Goal: Task Accomplishment & Management: Use online tool/utility

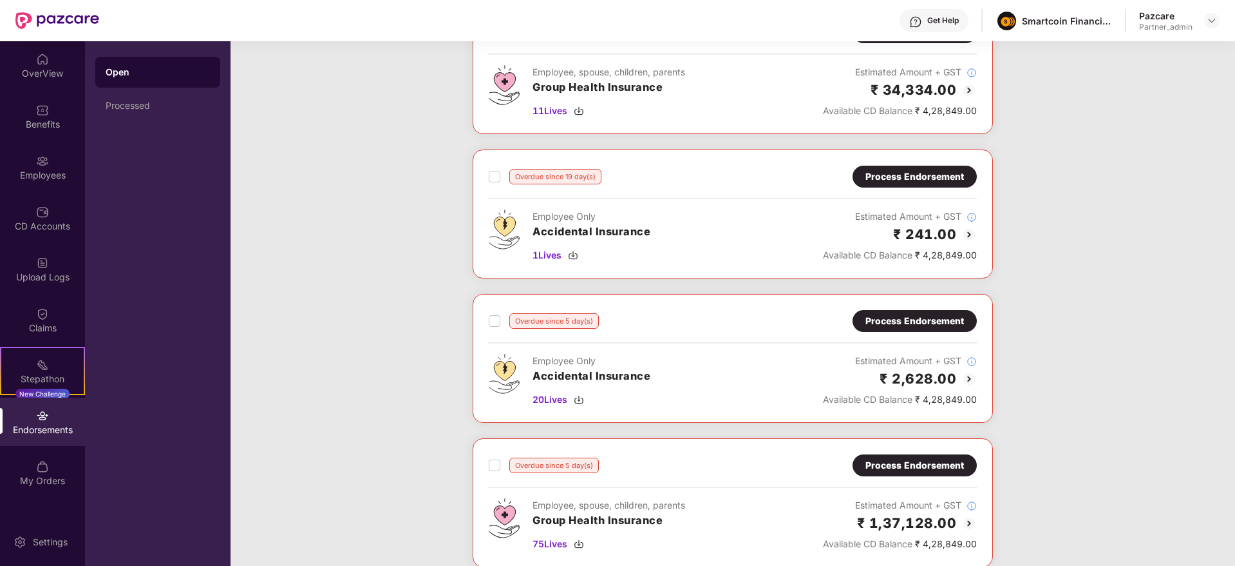
scroll to position [316, 0]
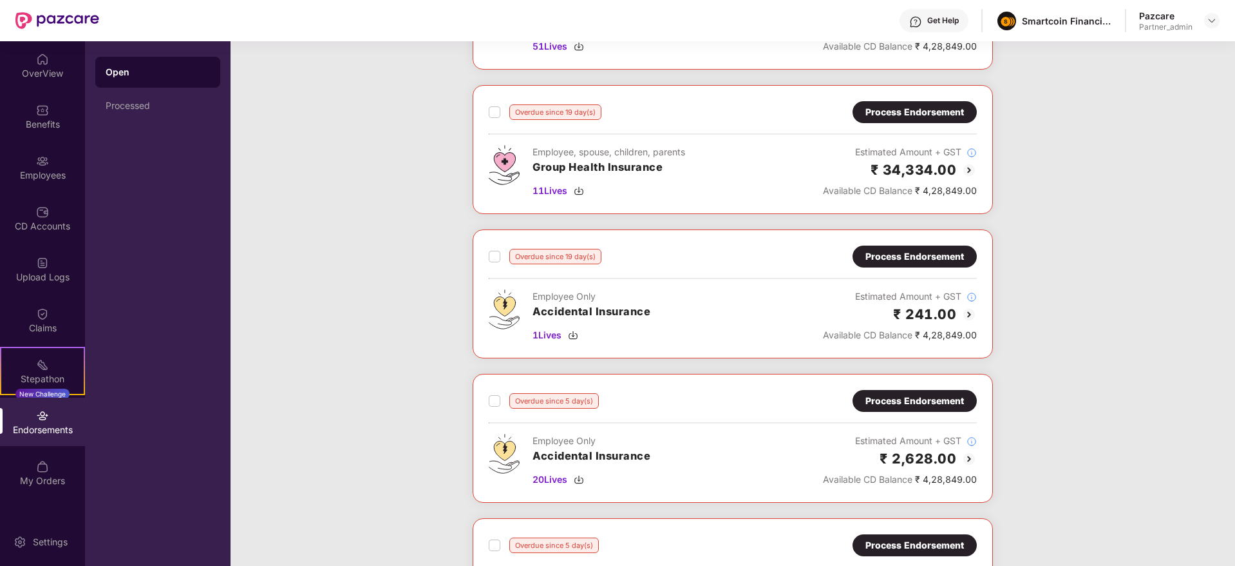
click at [899, 249] on div "Process Endorsement" at bounding box center [915, 256] width 99 height 14
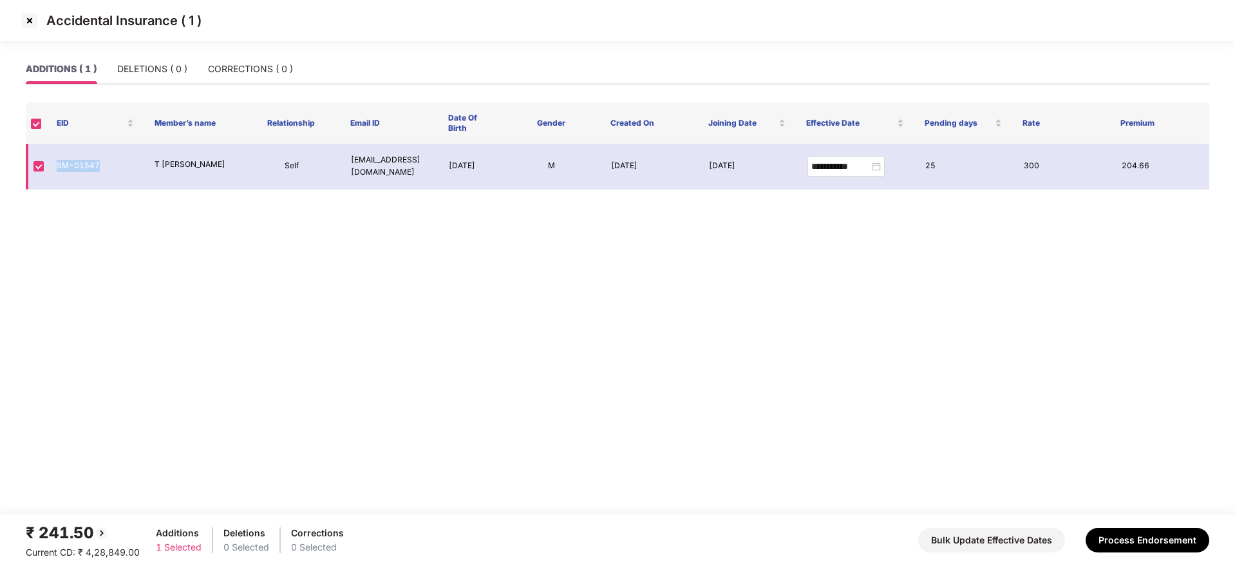
drag, startPoint x: 53, startPoint y: 162, endPoint x: 120, endPoint y: 169, distance: 67.4
click at [120, 169] on td "SM-01547" at bounding box center [95, 167] width 98 height 46
copy td "SM-01547"
click at [1159, 535] on button "Process Endorsement" at bounding box center [1148, 540] width 124 height 24
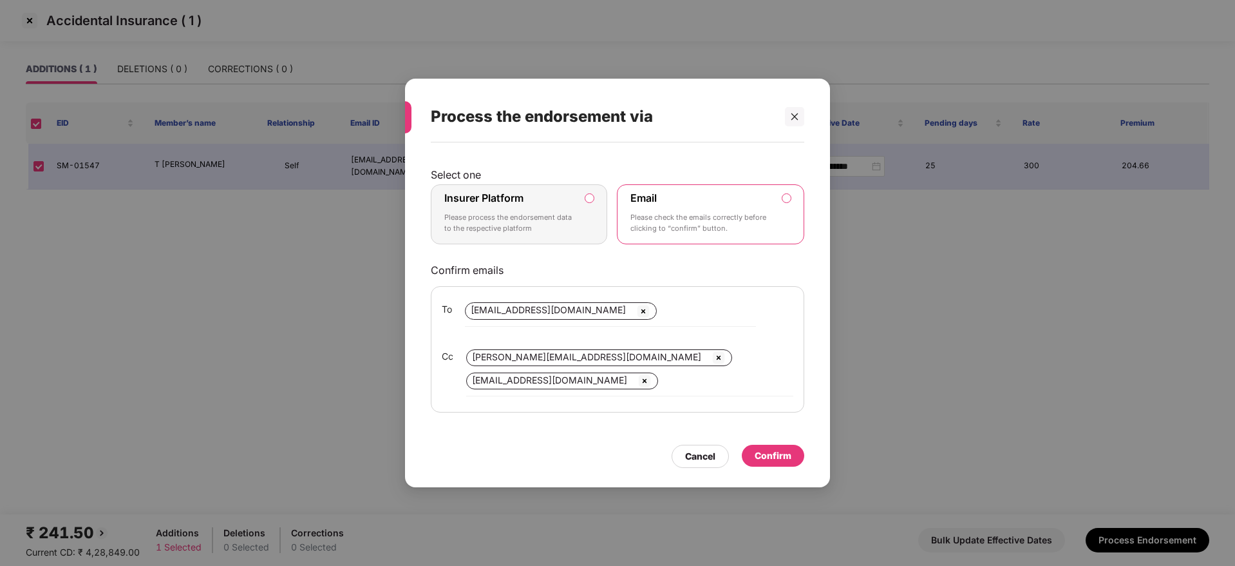
click at [571, 213] on p "Please process the endorsement data to the respective platform" at bounding box center [509, 223] width 131 height 23
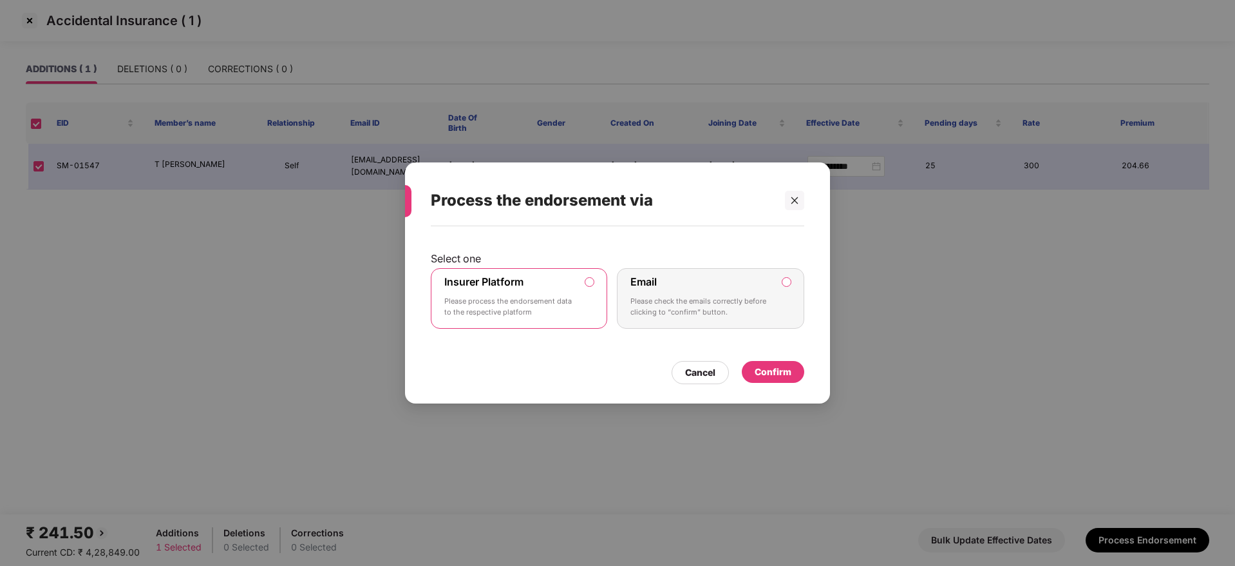
click at [785, 370] on div "Confirm" at bounding box center [773, 372] width 37 height 14
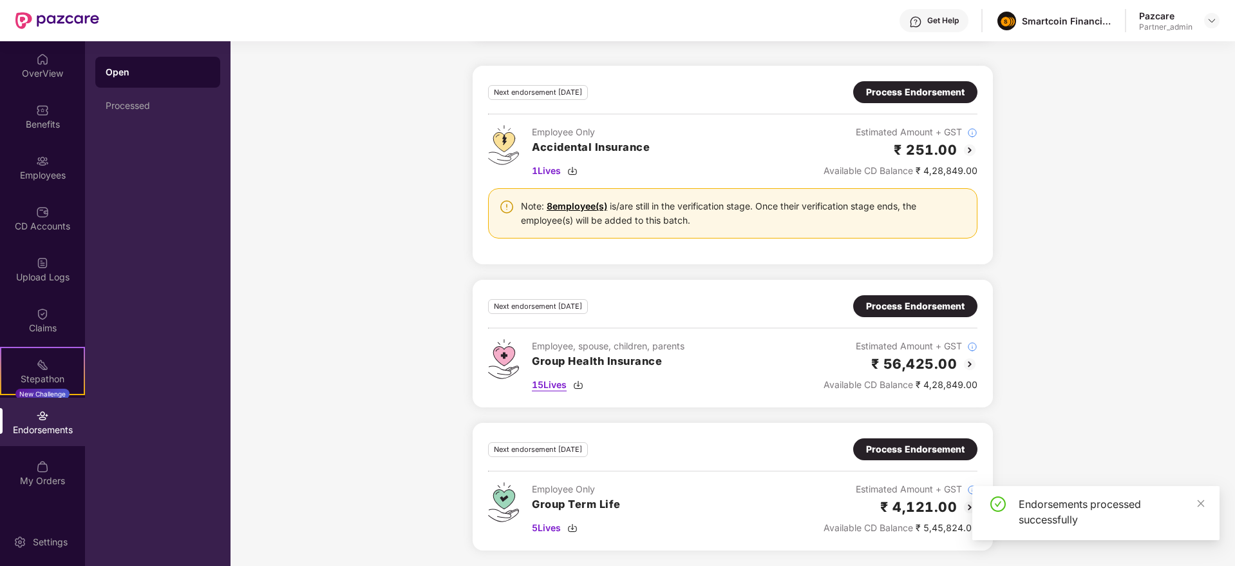
scroll to position [461, 0]
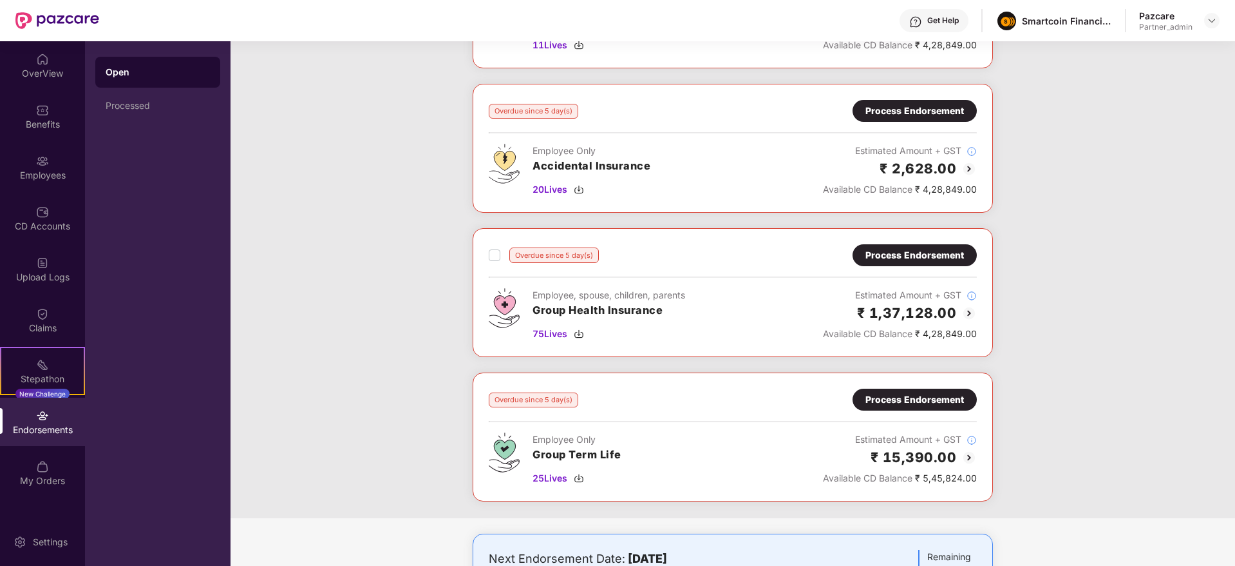
click at [924, 117] on div "Process Endorsement" at bounding box center [915, 111] width 99 height 14
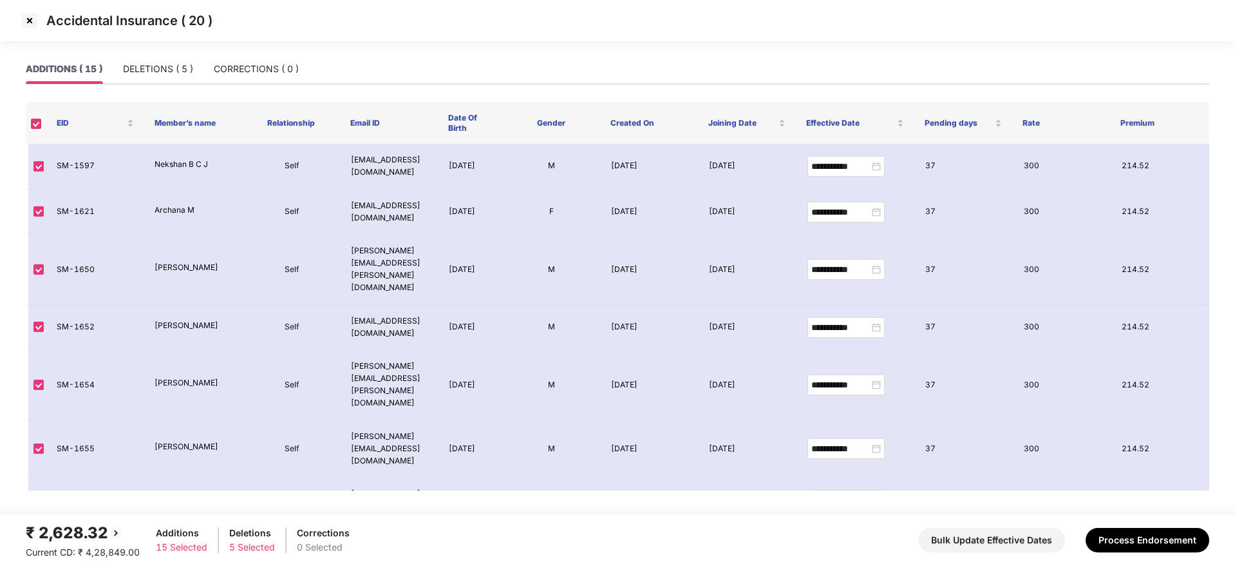
scroll to position [343, 0]
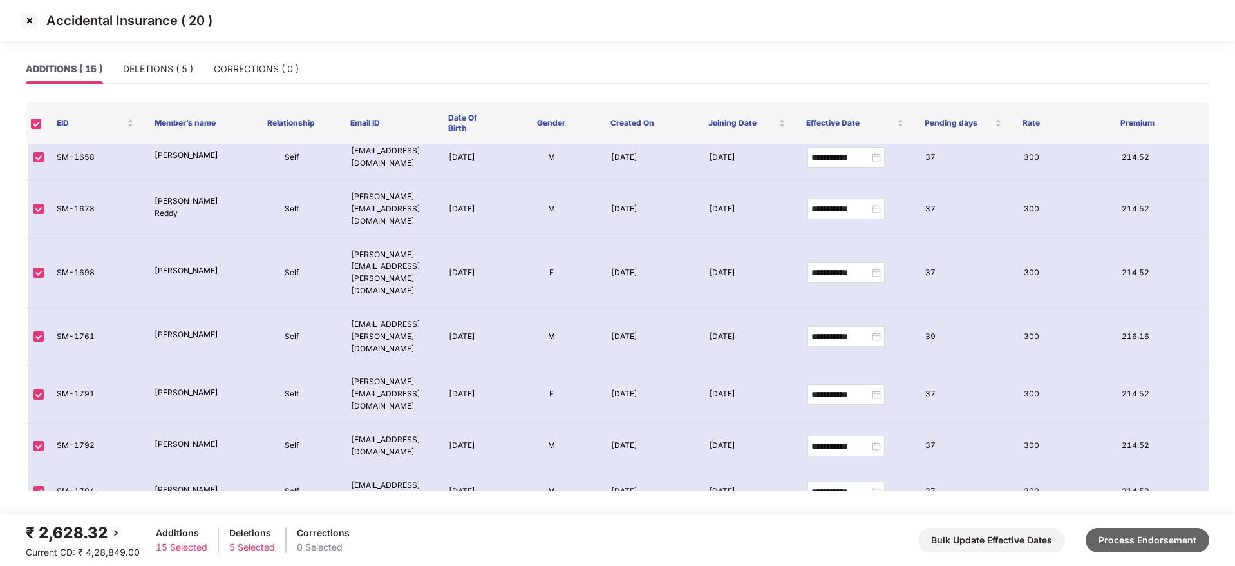
click at [1174, 544] on button "Process Endorsement" at bounding box center [1148, 540] width 124 height 24
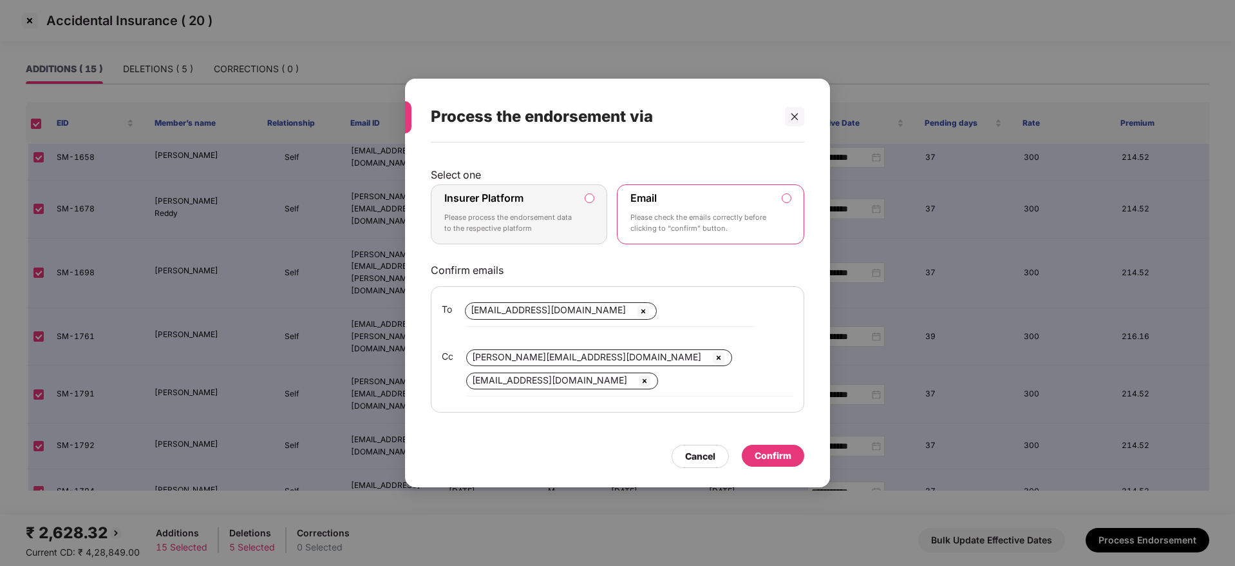
click at [509, 184] on label "Insurer Platform Please process the endorsement data to the respective platform" at bounding box center [519, 214] width 176 height 61
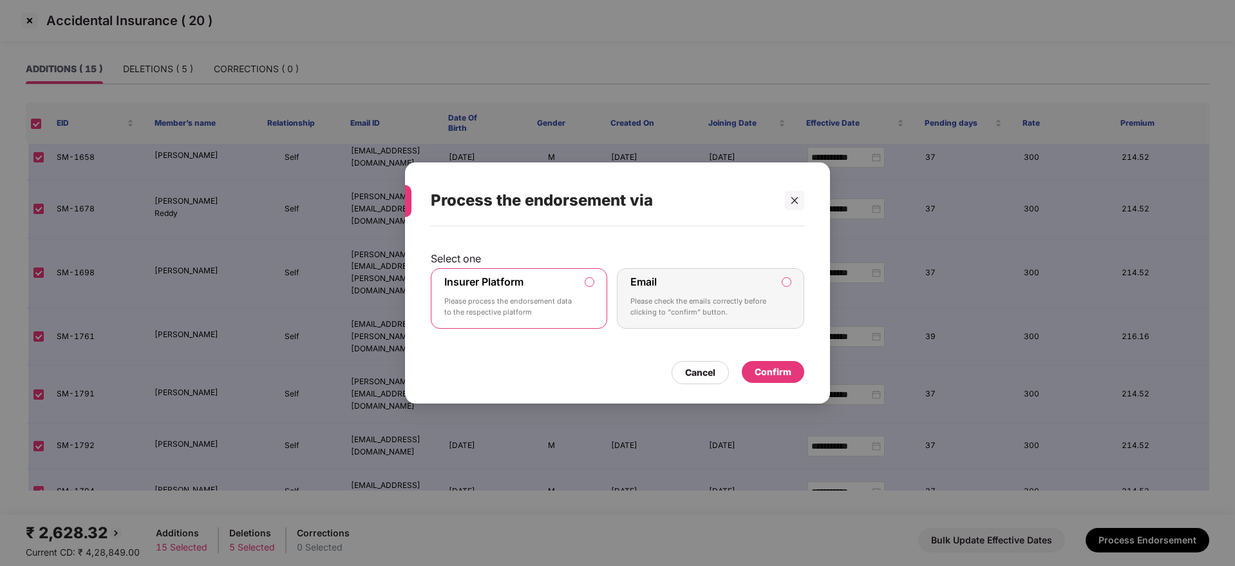
click at [797, 374] on div "Confirm" at bounding box center [773, 372] width 62 height 22
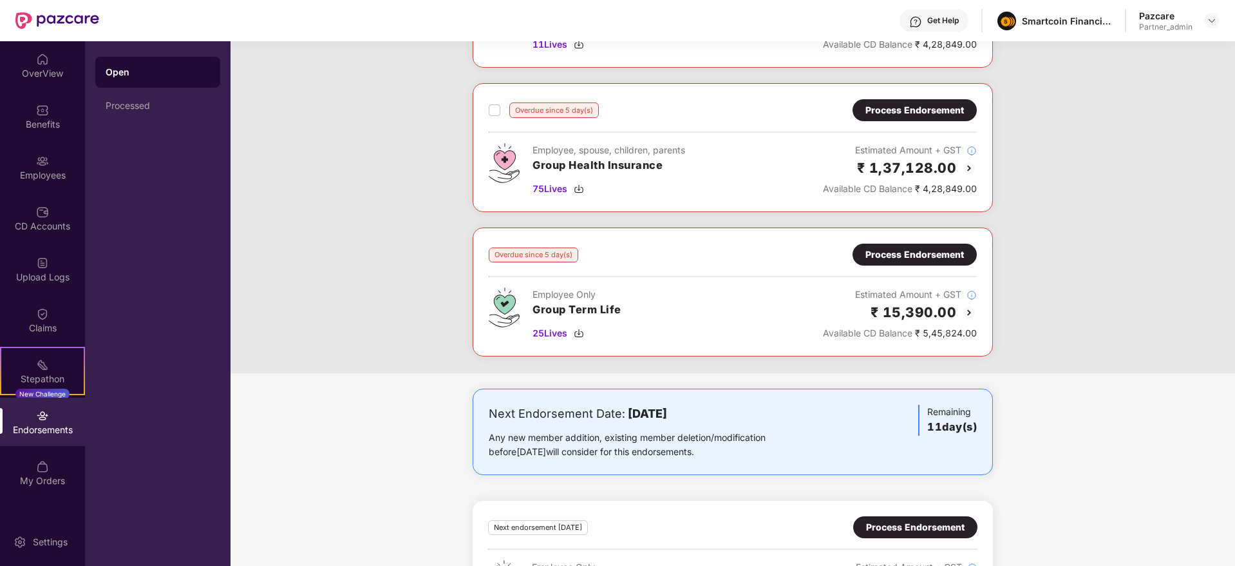
scroll to position [317, 0]
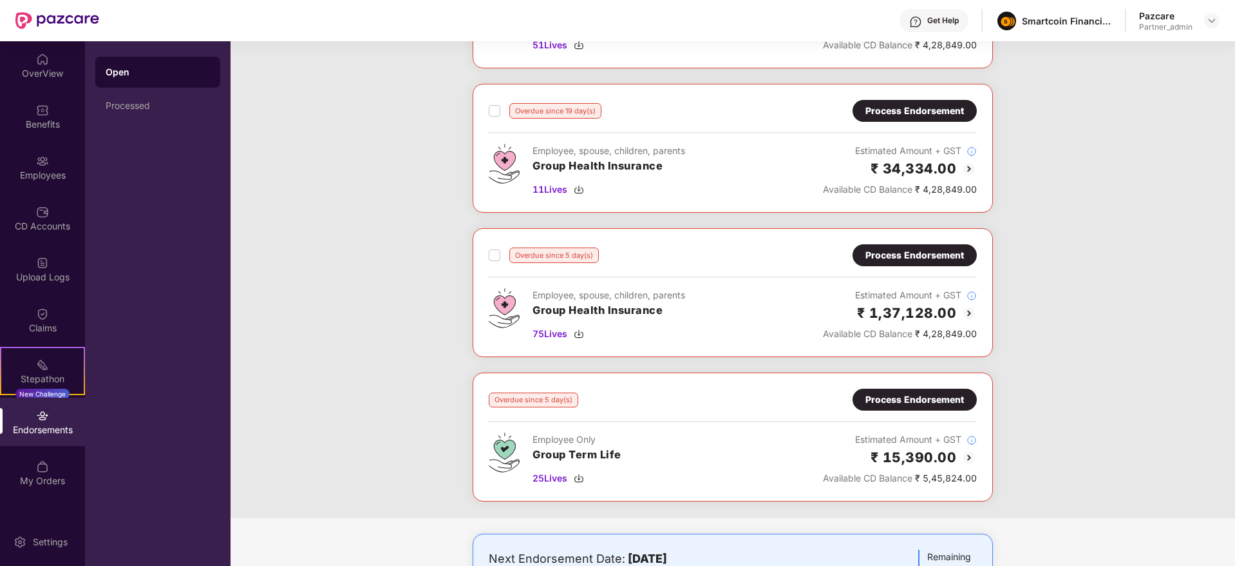
click at [891, 251] on div "Process Endorsement" at bounding box center [915, 255] width 99 height 14
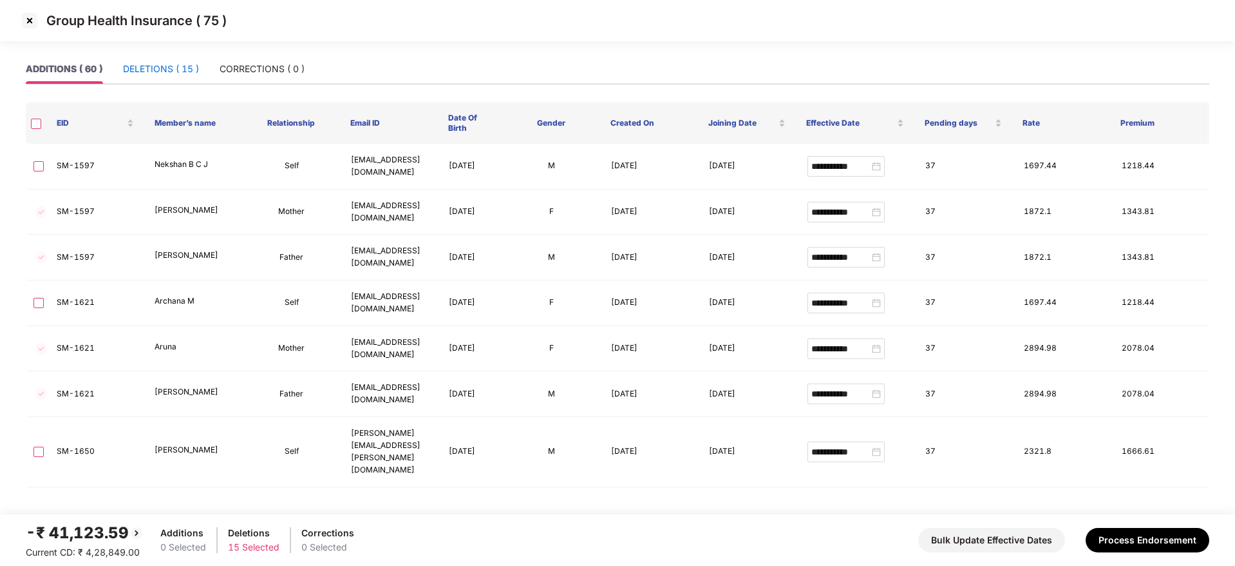
click at [168, 68] on div "DELETIONS ( 15 )" at bounding box center [161, 69] width 76 height 14
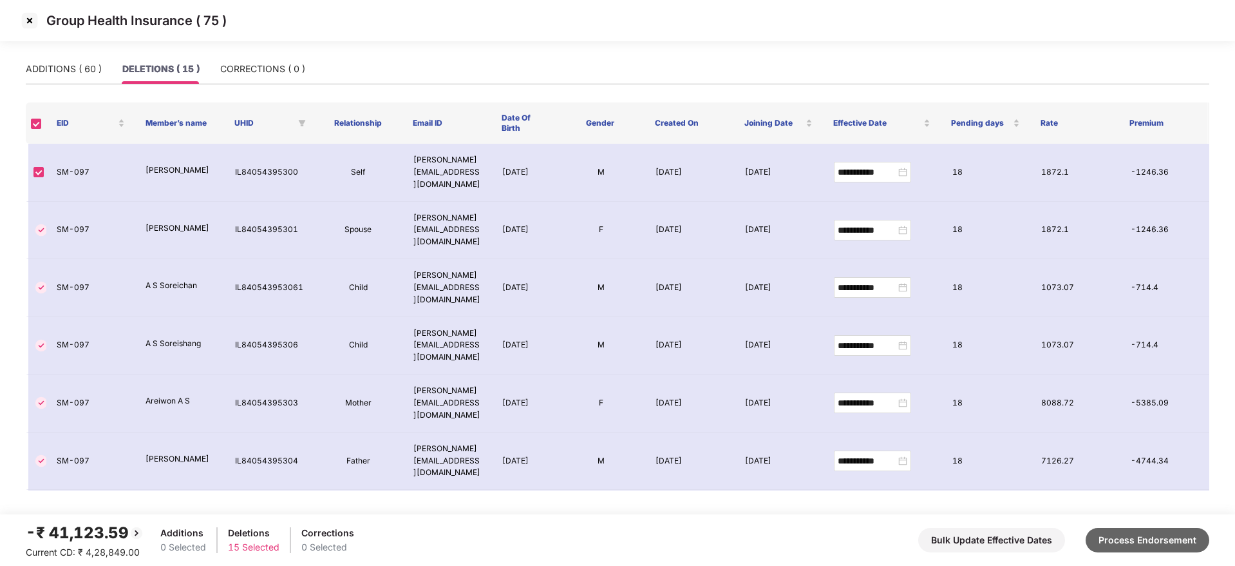
click at [1152, 546] on button "Process Endorsement" at bounding box center [1148, 540] width 124 height 24
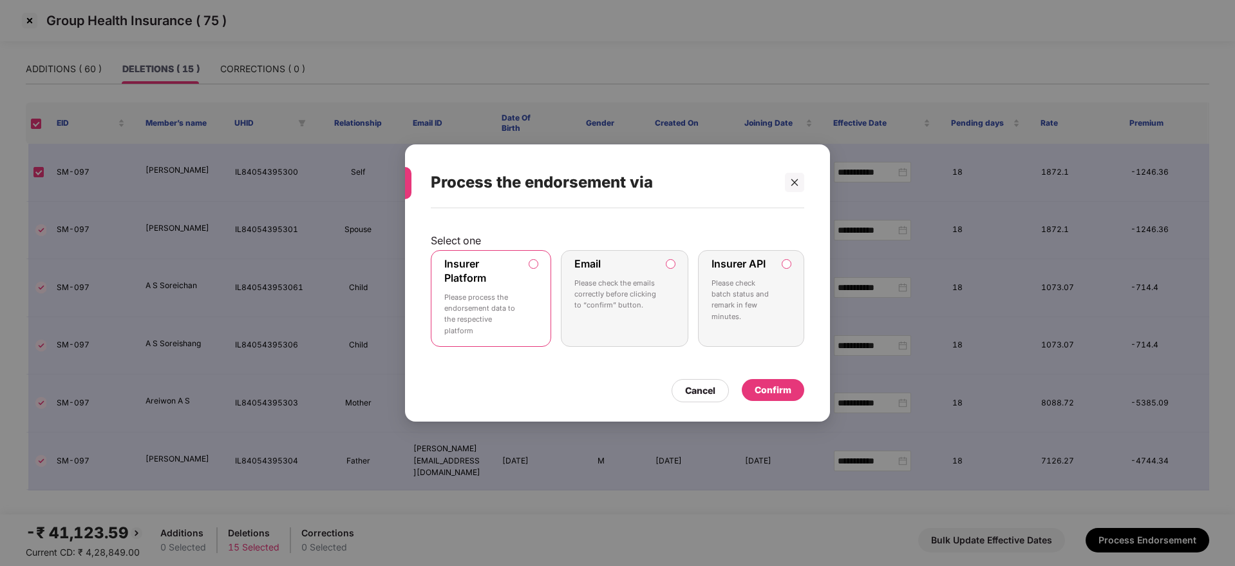
click at [781, 390] on div "Confirm" at bounding box center [773, 390] width 37 height 14
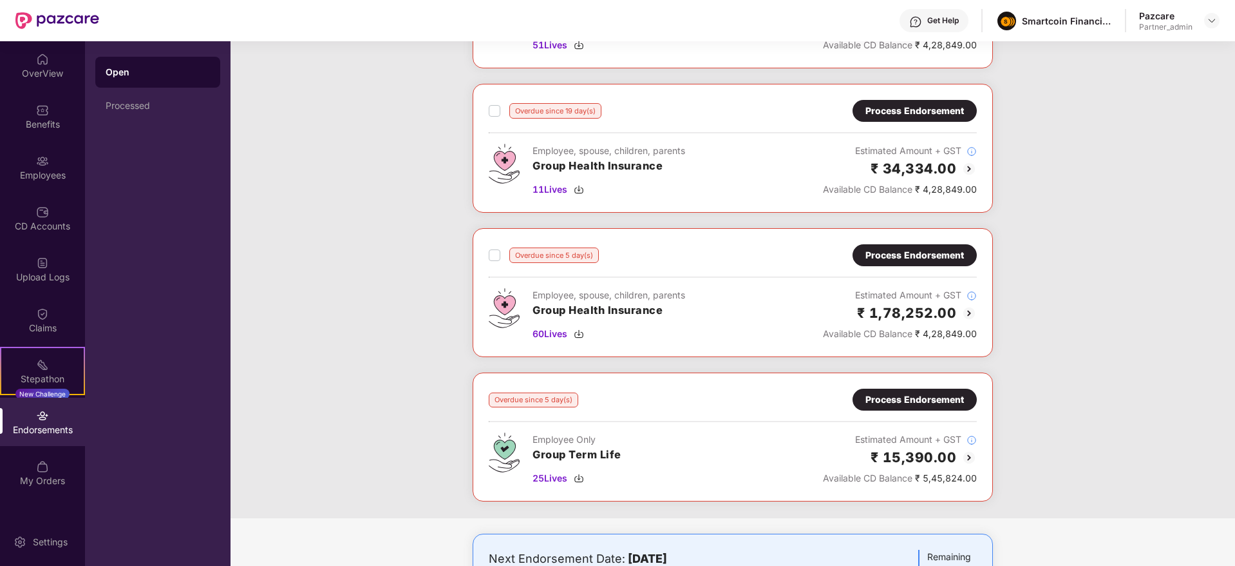
click at [886, 407] on div "Process Endorsement" at bounding box center [915, 399] width 124 height 22
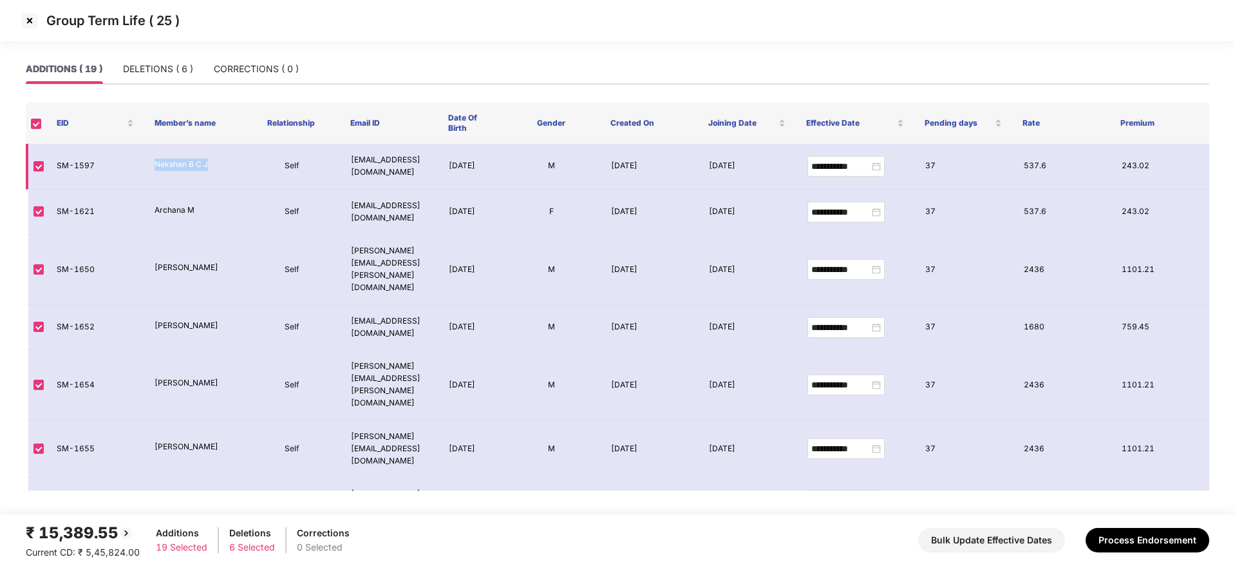
drag, startPoint x: 151, startPoint y: 166, endPoint x: 229, endPoint y: 168, distance: 78.6
click at [229, 168] on td "Nekshan B C J" at bounding box center [193, 167] width 98 height 46
copy p "Nekshan B C J"
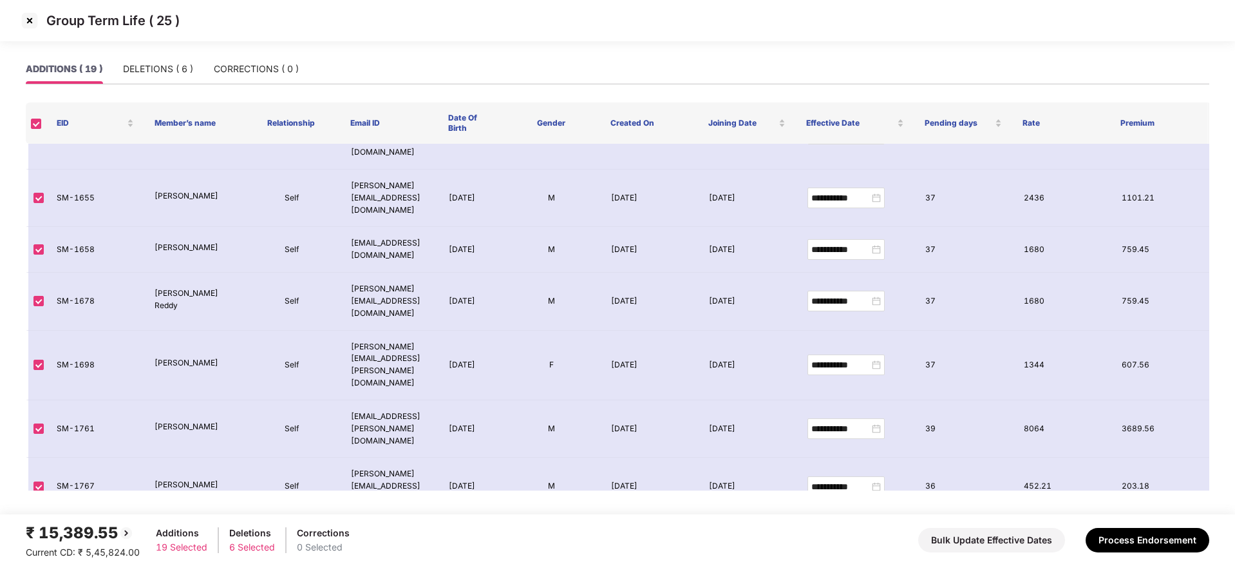
scroll to position [386, 0]
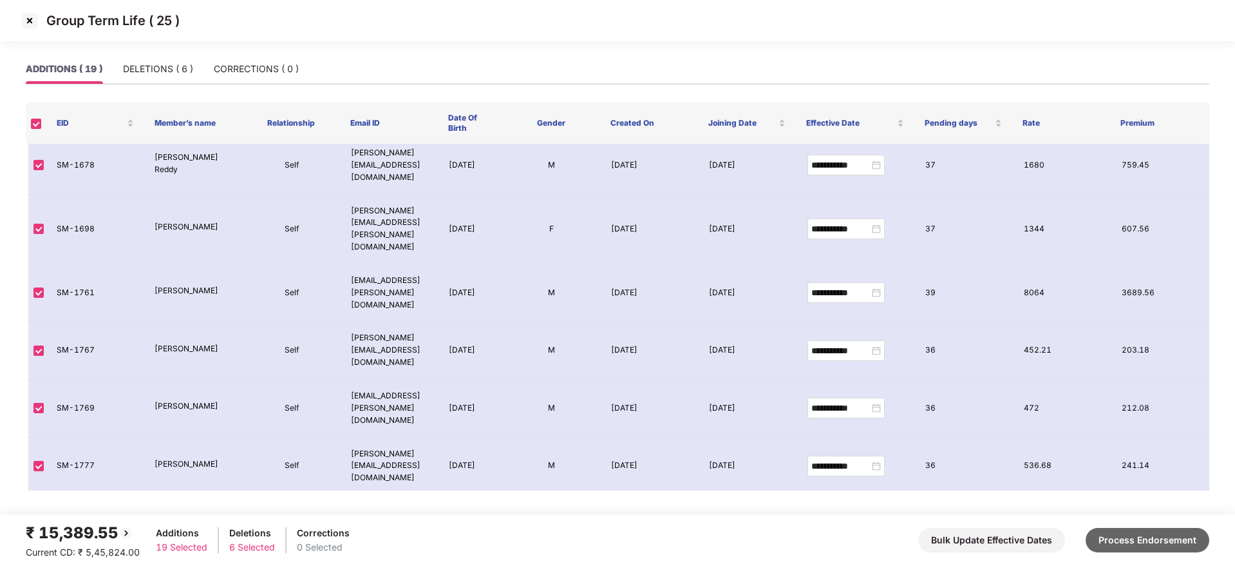
click at [1149, 531] on button "Process Endorsement" at bounding box center [1148, 540] width 124 height 24
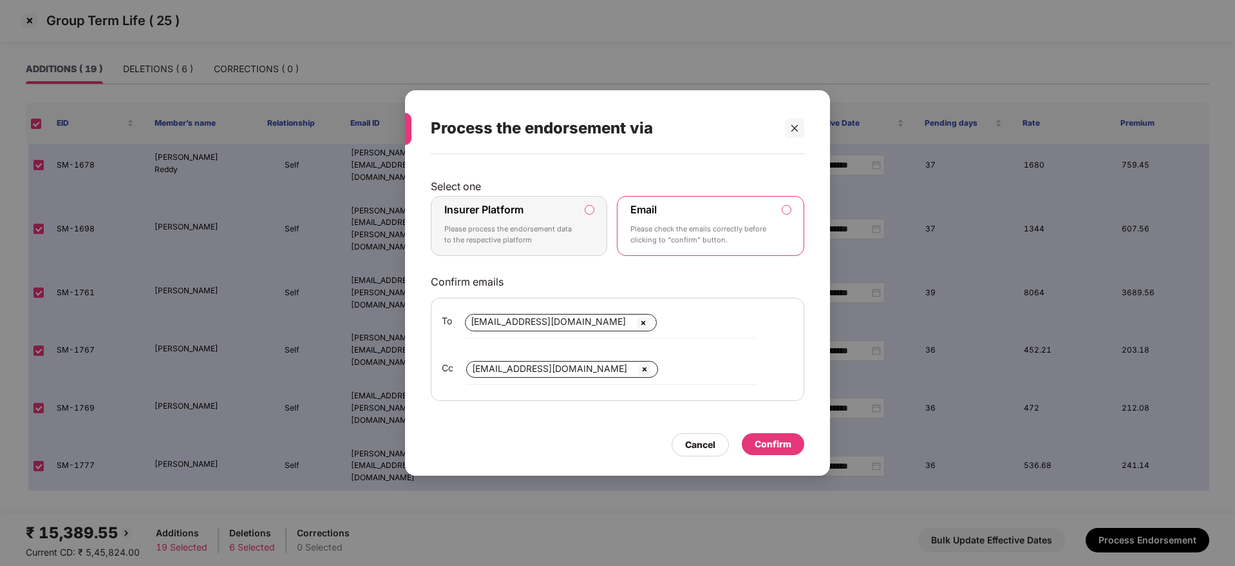
click at [531, 220] on div "Insurer Platform Please process the endorsement data to the respective platform" at bounding box center [509, 226] width 131 height 46
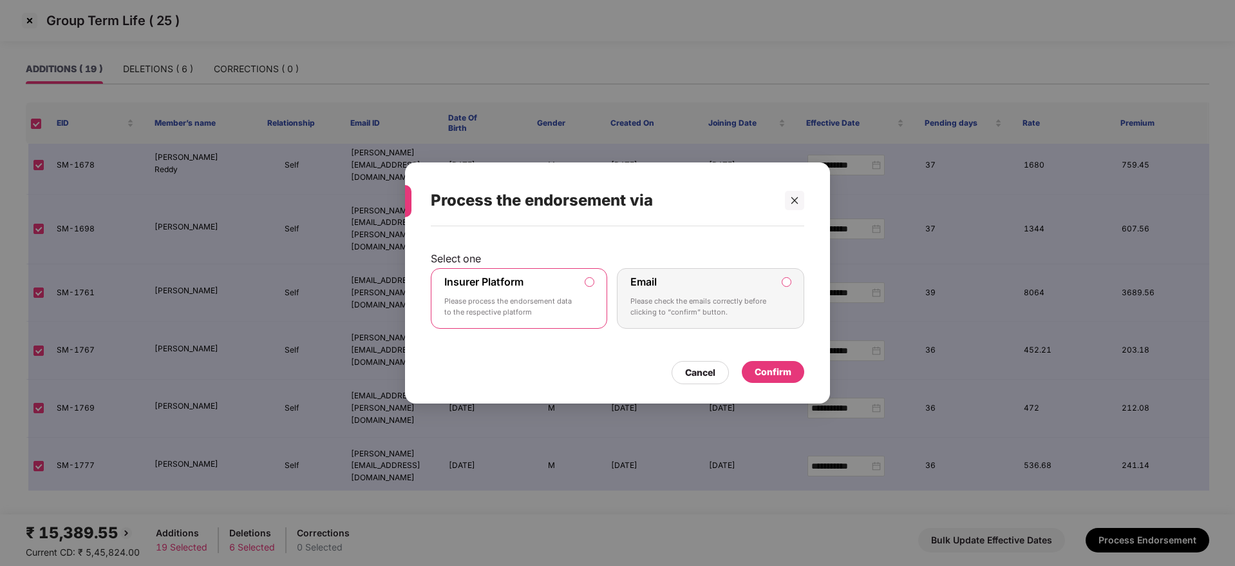
click at [773, 371] on div "Confirm" at bounding box center [773, 372] width 37 height 14
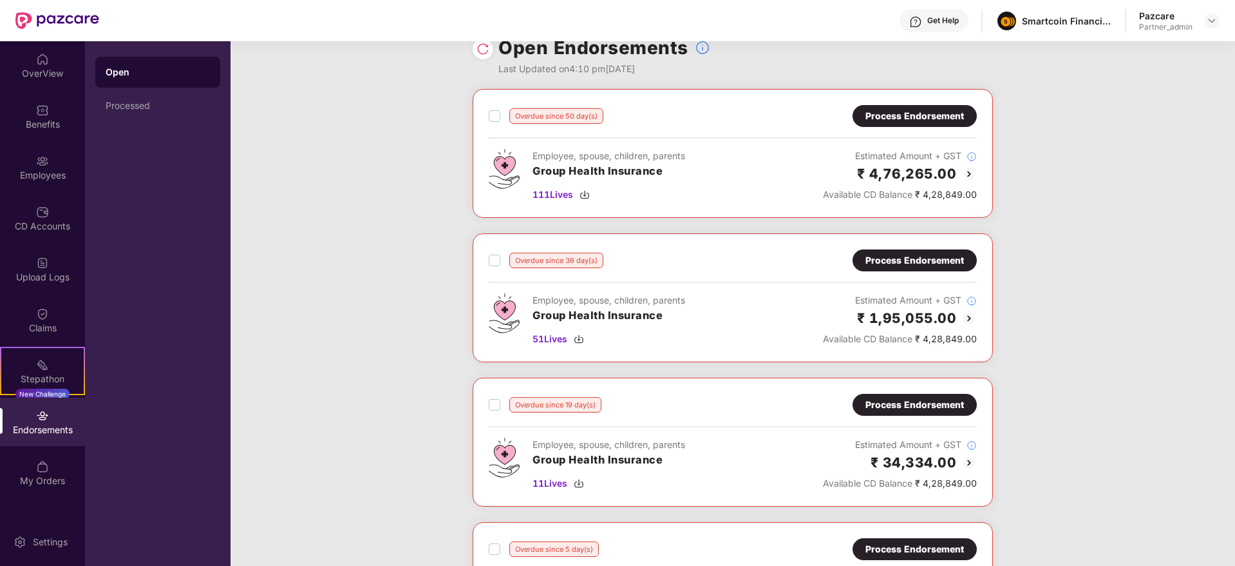
scroll to position [0, 0]
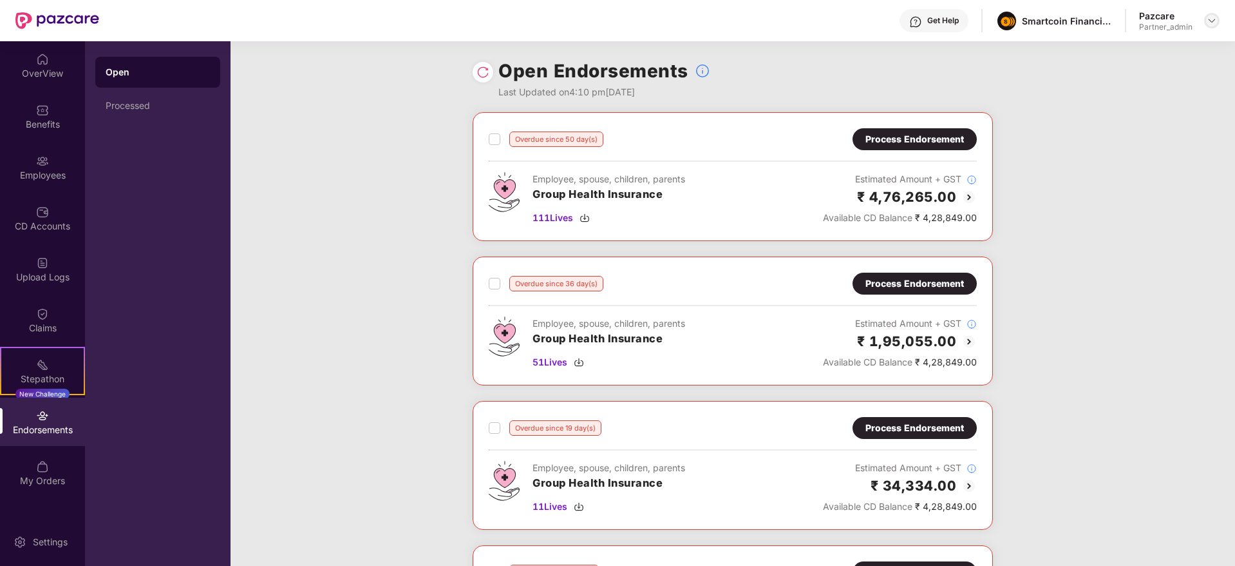
click at [1214, 22] on img at bounding box center [1212, 20] width 10 height 10
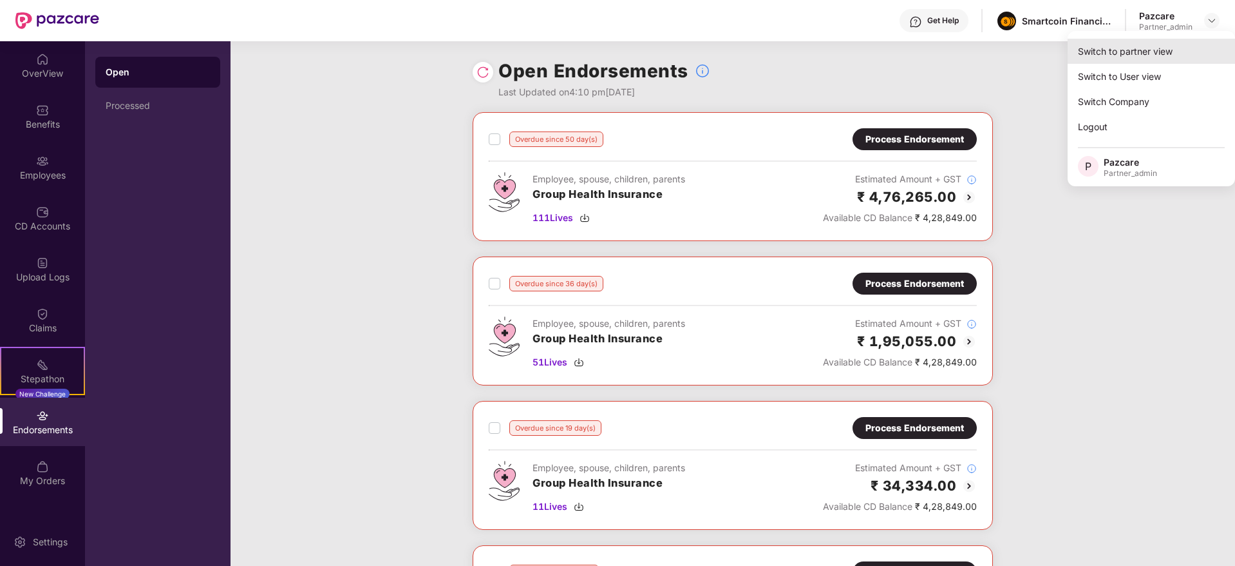
click at [1163, 49] on div "Switch to partner view" at bounding box center [1151, 51] width 167 height 25
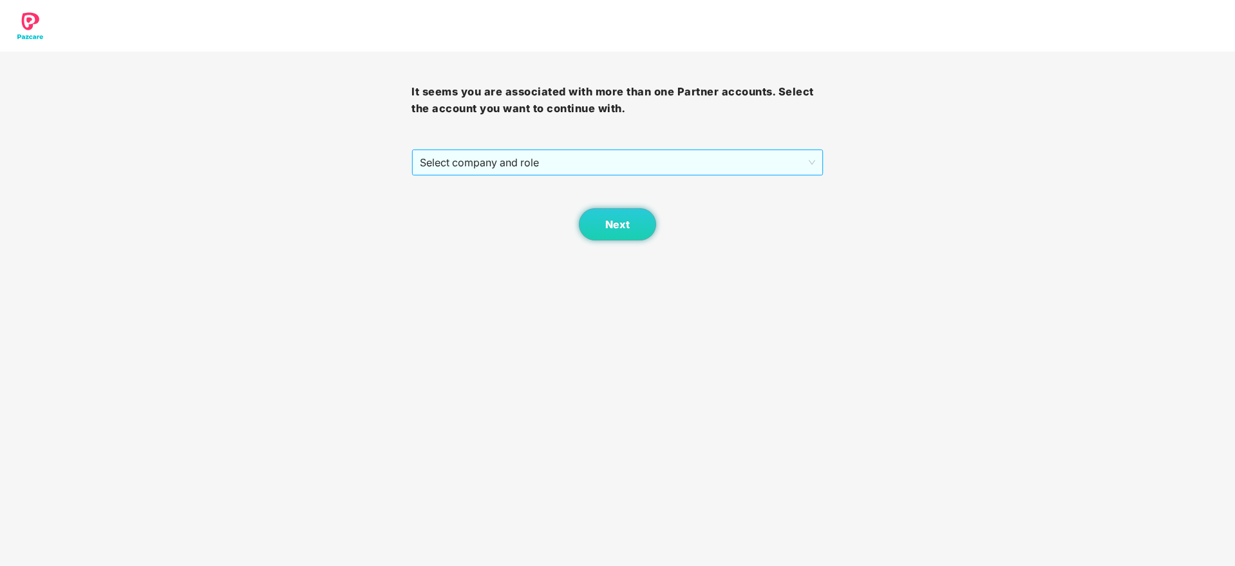
click at [610, 161] on span "Select company and role" at bounding box center [617, 162] width 395 height 24
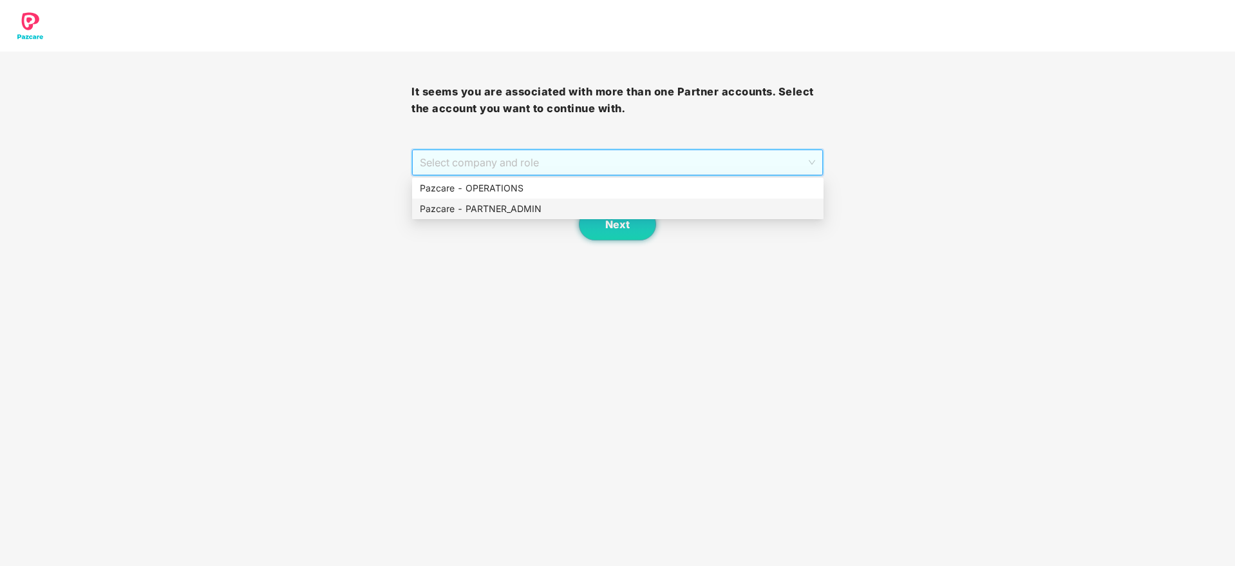
click at [546, 209] on div "Pazcare - PARTNER_ADMIN" at bounding box center [618, 209] width 396 height 14
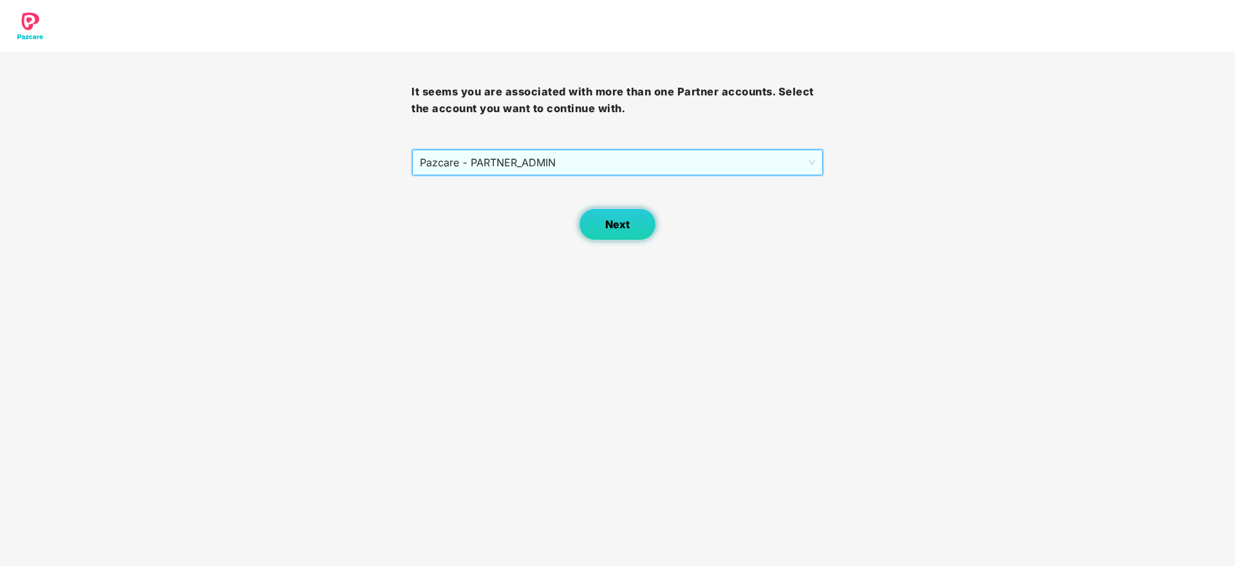
click at [605, 225] on button "Next" at bounding box center [617, 224] width 77 height 32
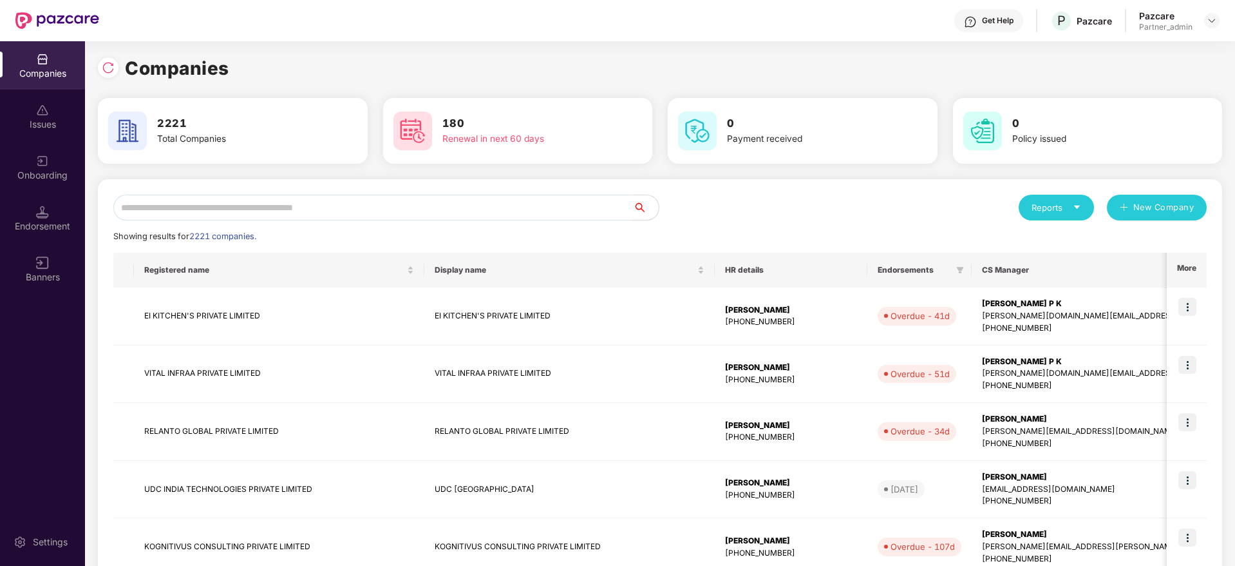
click at [396, 209] on input "text" at bounding box center [373, 208] width 520 height 26
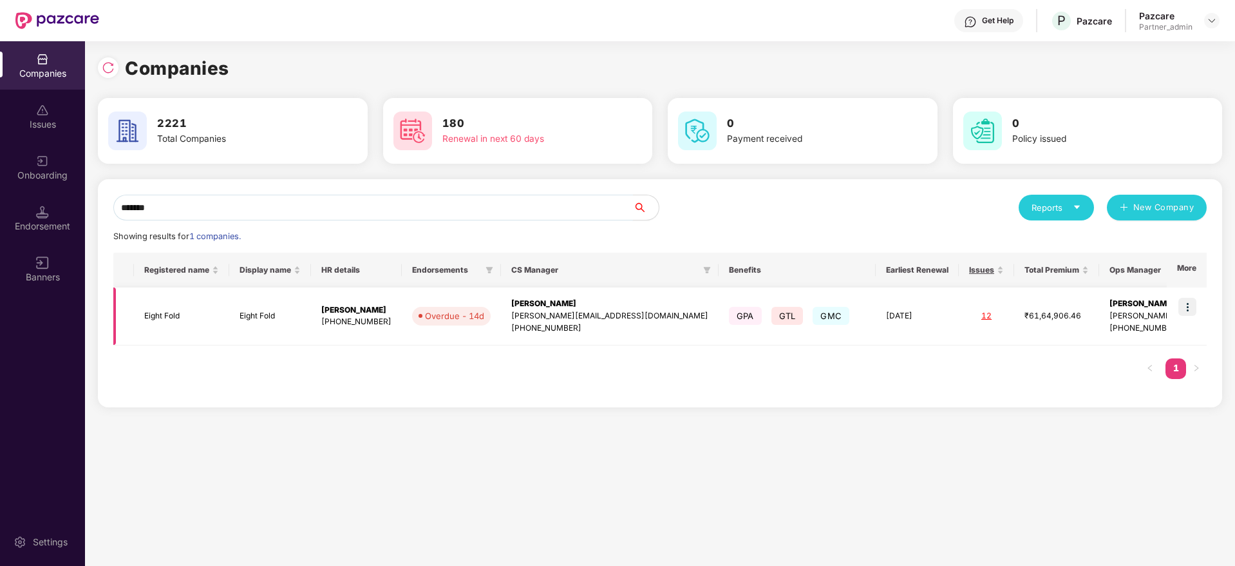
type input "*******"
click at [1187, 301] on img at bounding box center [1188, 307] width 18 height 18
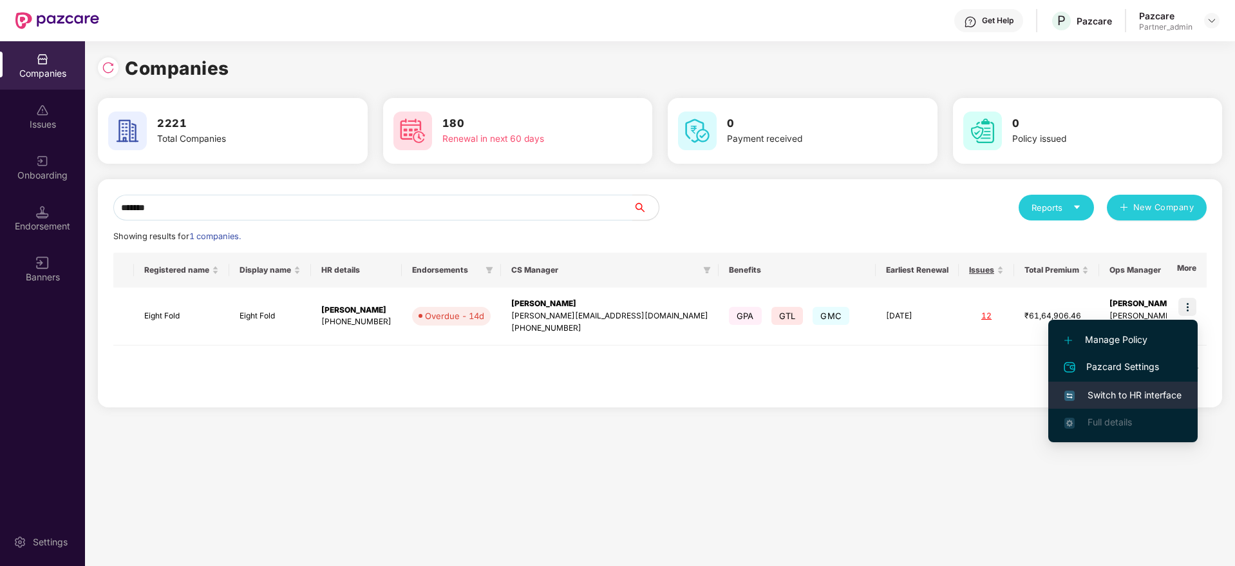
click at [1112, 391] on span "Switch to HR interface" at bounding box center [1123, 395] width 117 height 14
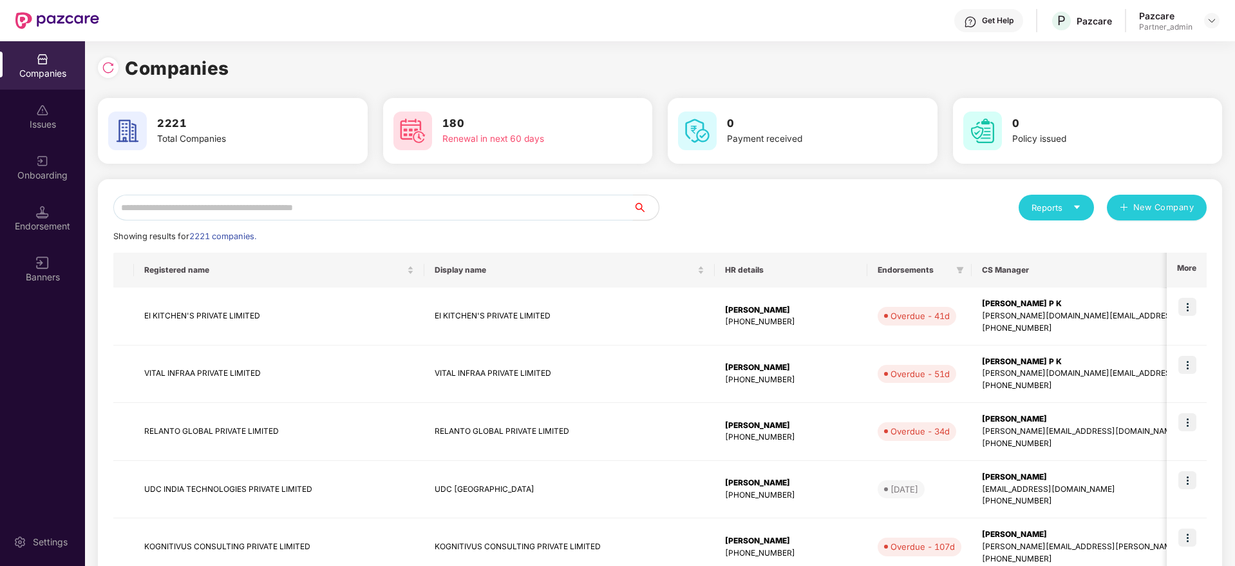
click at [350, 209] on input "text" at bounding box center [373, 208] width 520 height 26
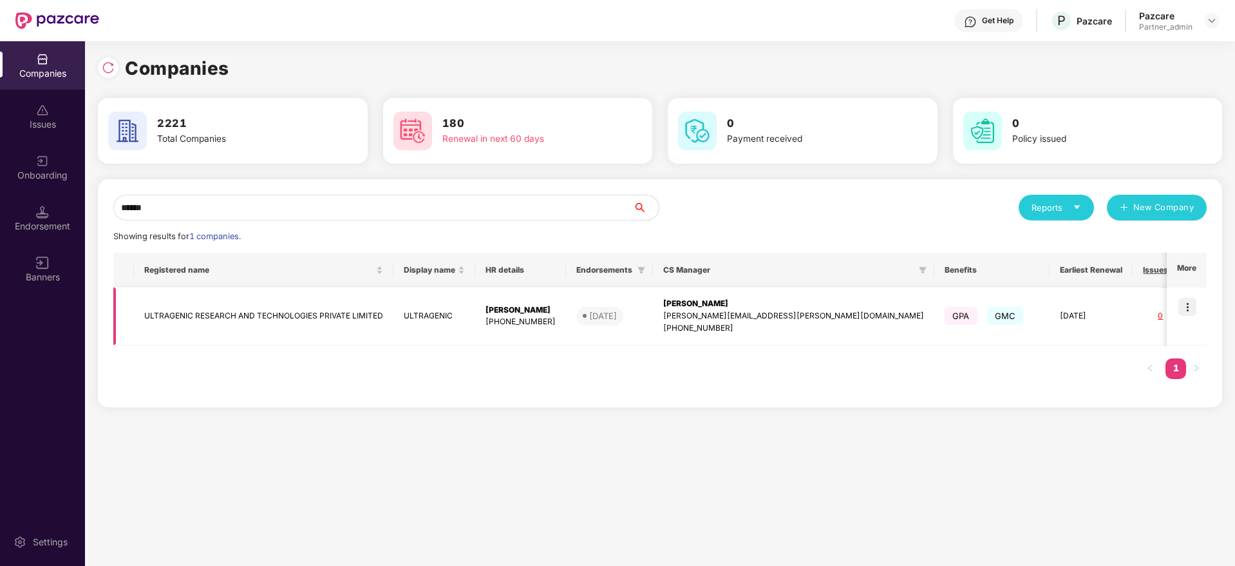
type input "******"
click at [1189, 304] on img at bounding box center [1188, 307] width 18 height 18
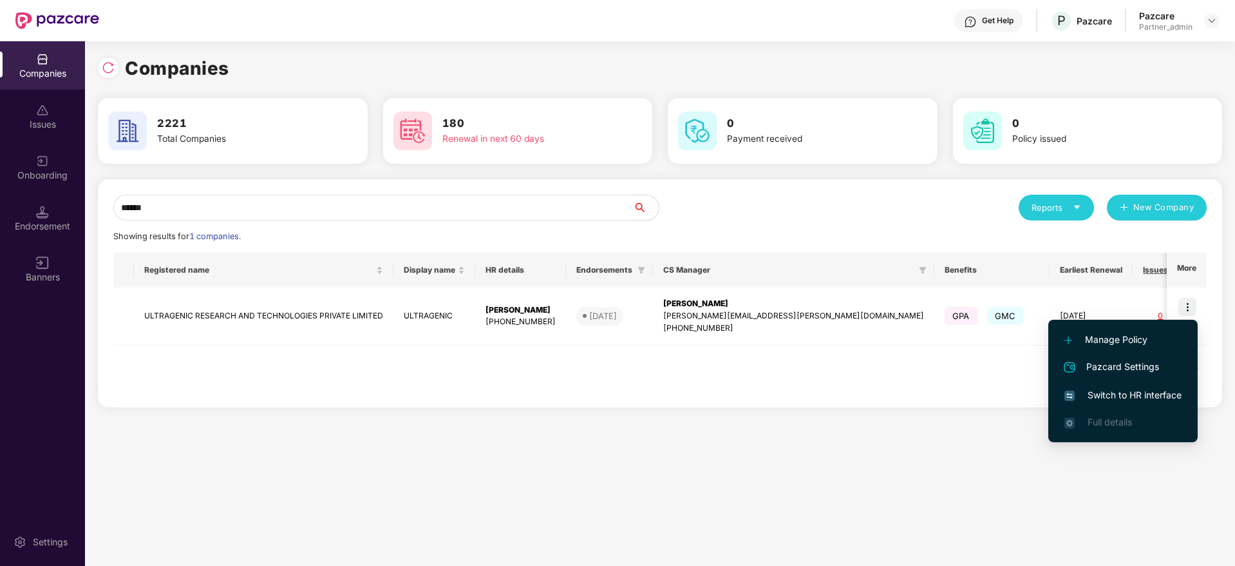
click at [1133, 389] on span "Switch to HR interface" at bounding box center [1123, 395] width 117 height 14
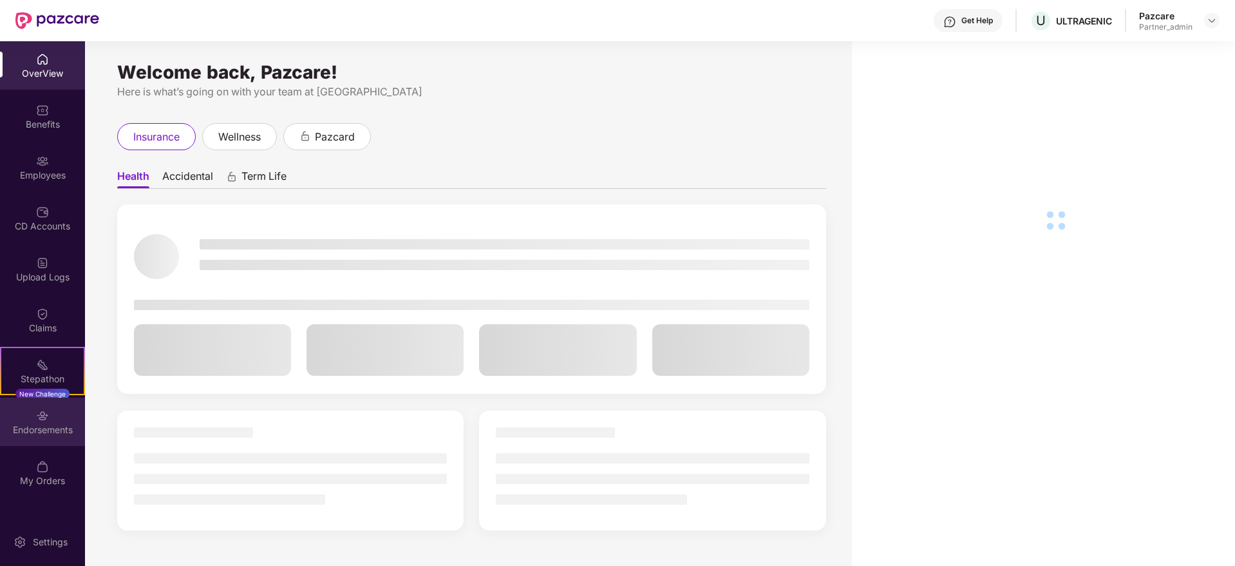
click at [21, 424] on div "Endorsements" at bounding box center [42, 429] width 85 height 13
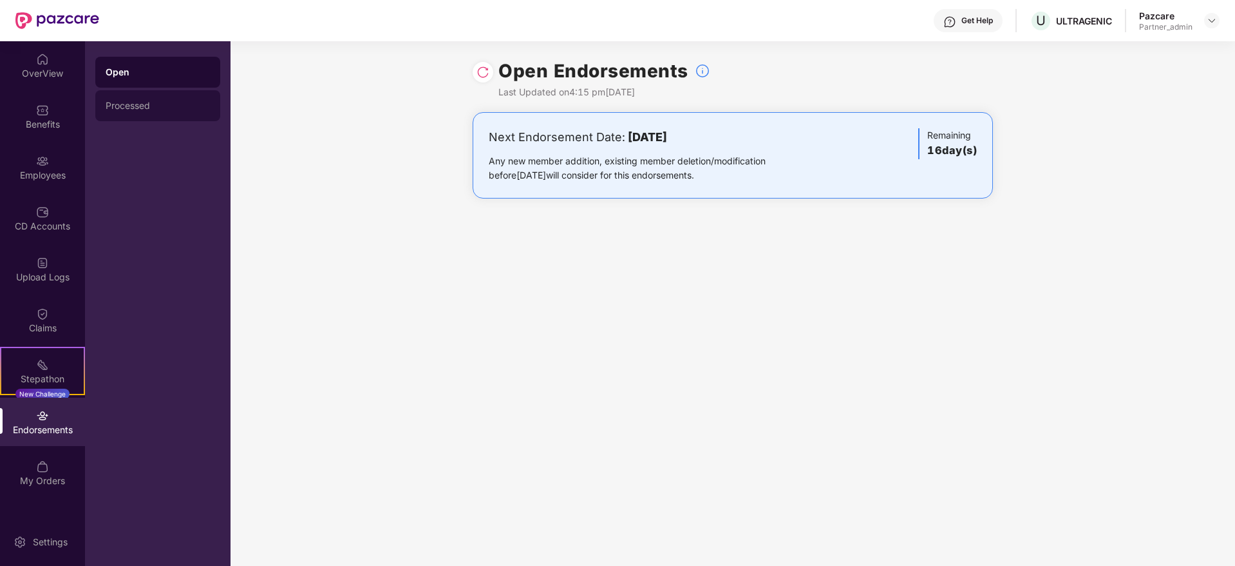
click at [148, 90] on div "Processed" at bounding box center [157, 105] width 125 height 31
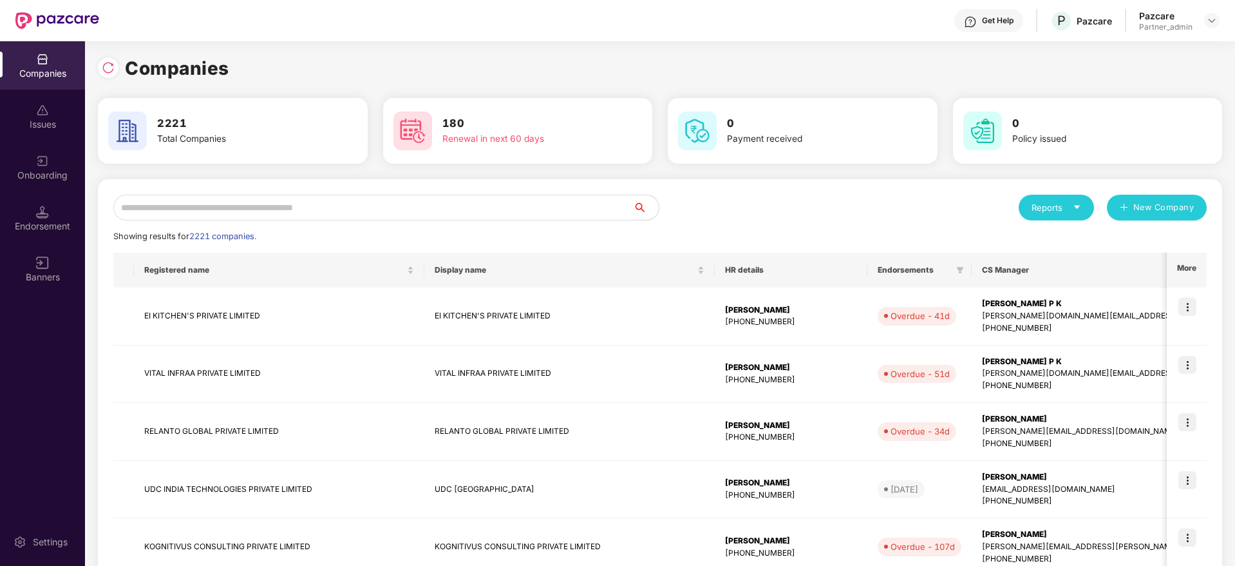
click at [343, 192] on div "Reports New Company Showing results for 2221 companies. Registered name Display…" at bounding box center [660, 552] width 1125 height 747
click at [346, 213] on input "text" at bounding box center [373, 208] width 520 height 26
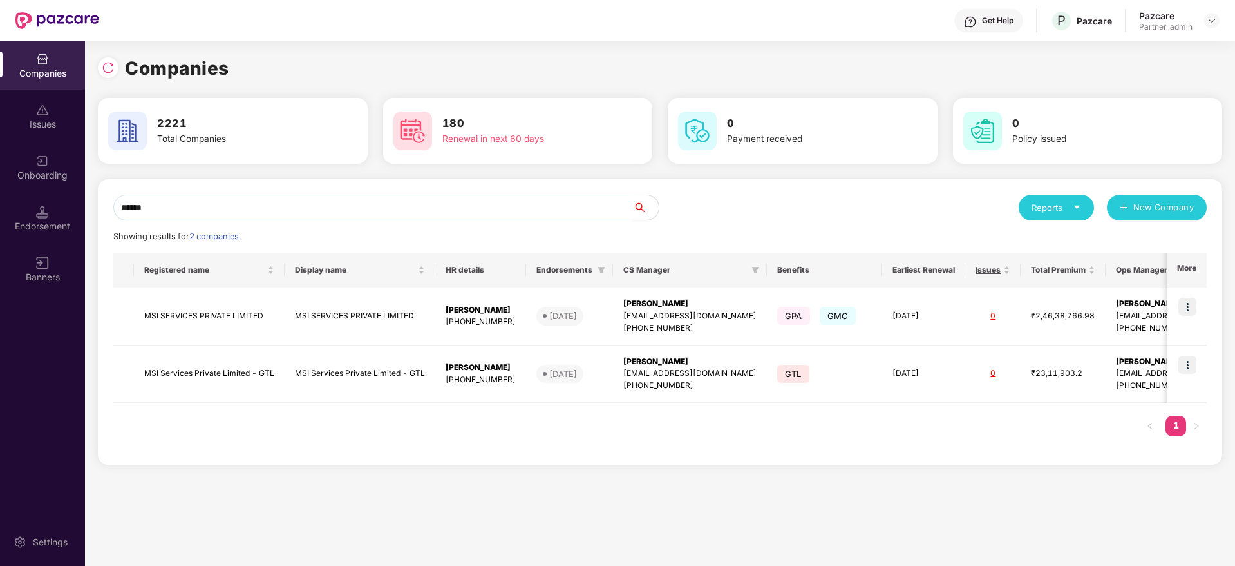
drag, startPoint x: 320, startPoint y: 209, endPoint x: 102, endPoint y: 204, distance: 217.8
click at [0, 204] on div "Companies Issues Onboarding Endorsement Banners Settings Companies 2221 Total C…" at bounding box center [617, 303] width 1235 height 524
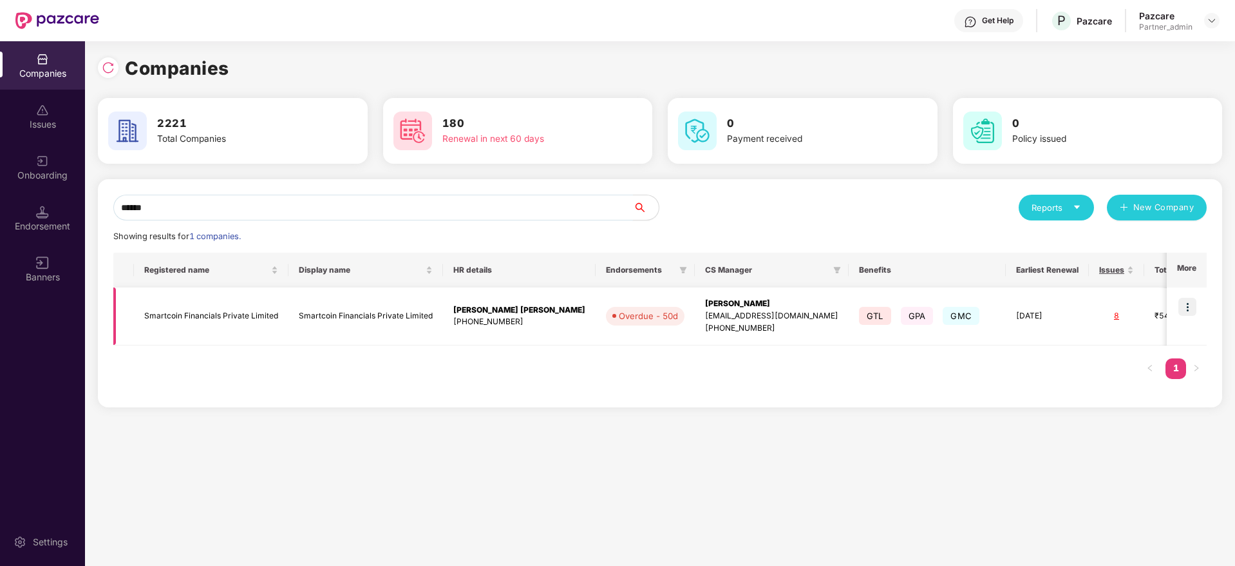
type input "******"
click at [1190, 309] on img at bounding box center [1188, 307] width 18 height 18
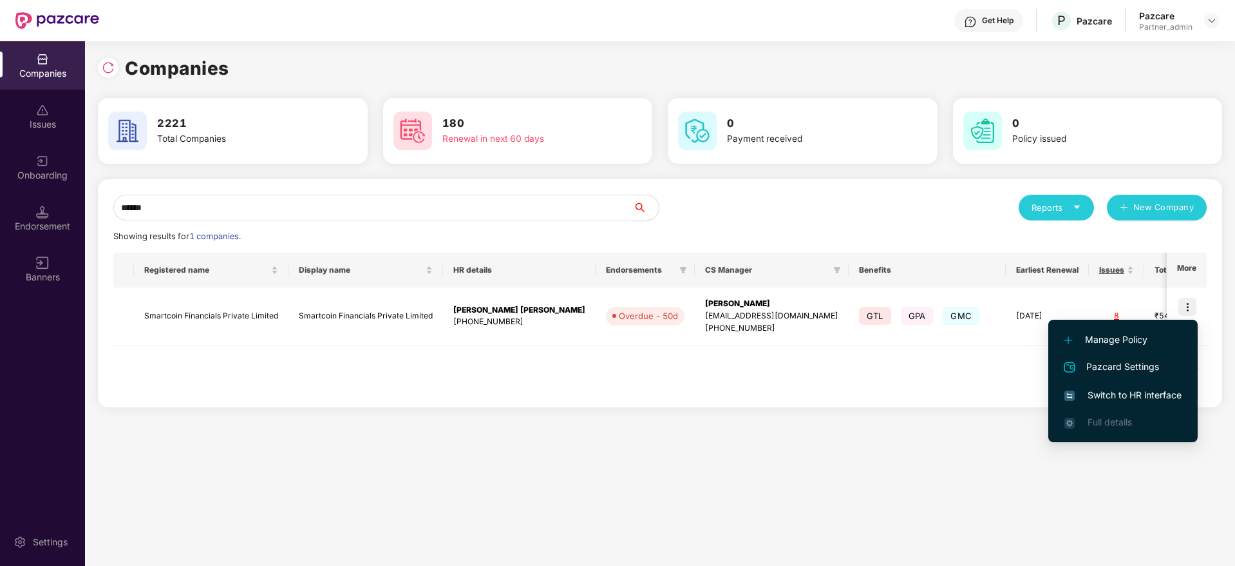
click at [1123, 391] on span "Switch to HR interface" at bounding box center [1123, 395] width 117 height 14
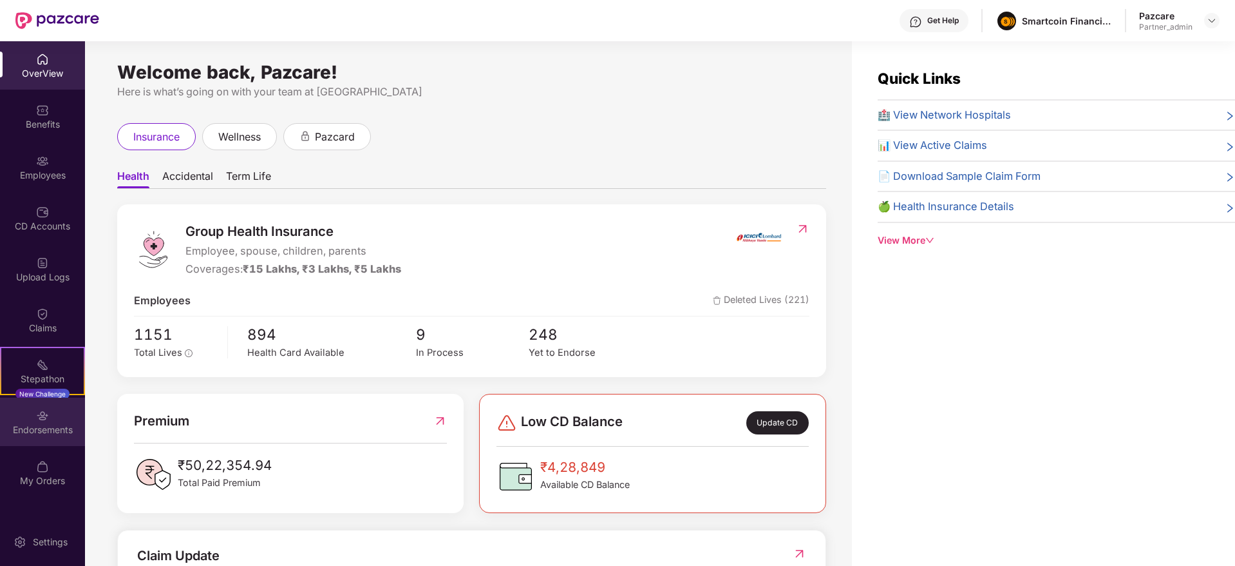
click at [46, 435] on div "Endorsements" at bounding box center [42, 429] width 85 height 13
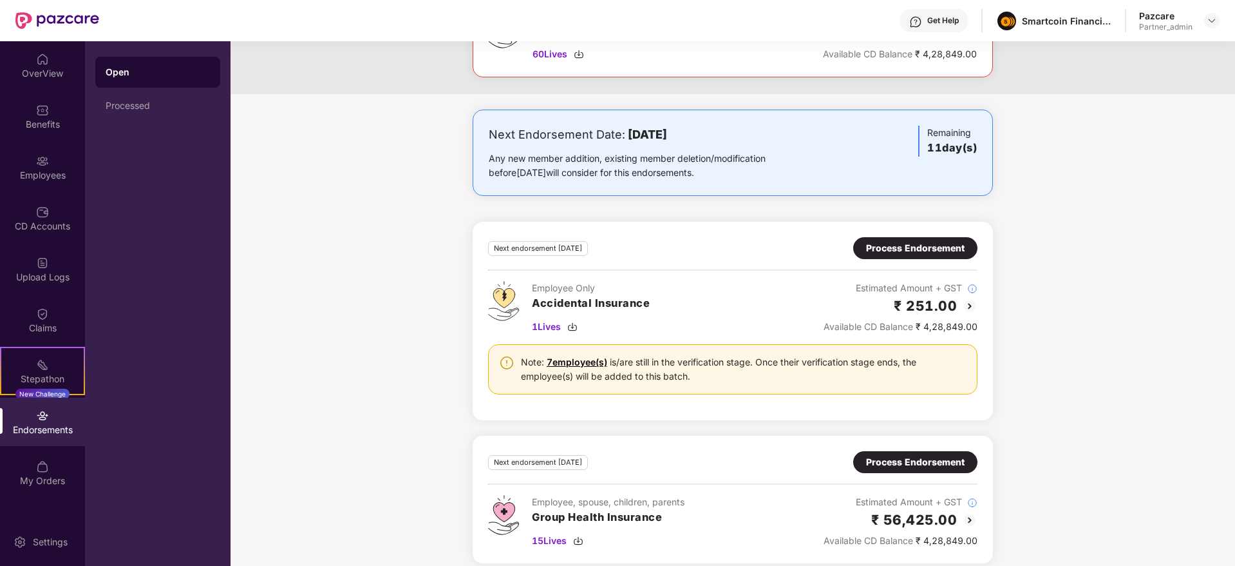
scroll to position [269, 0]
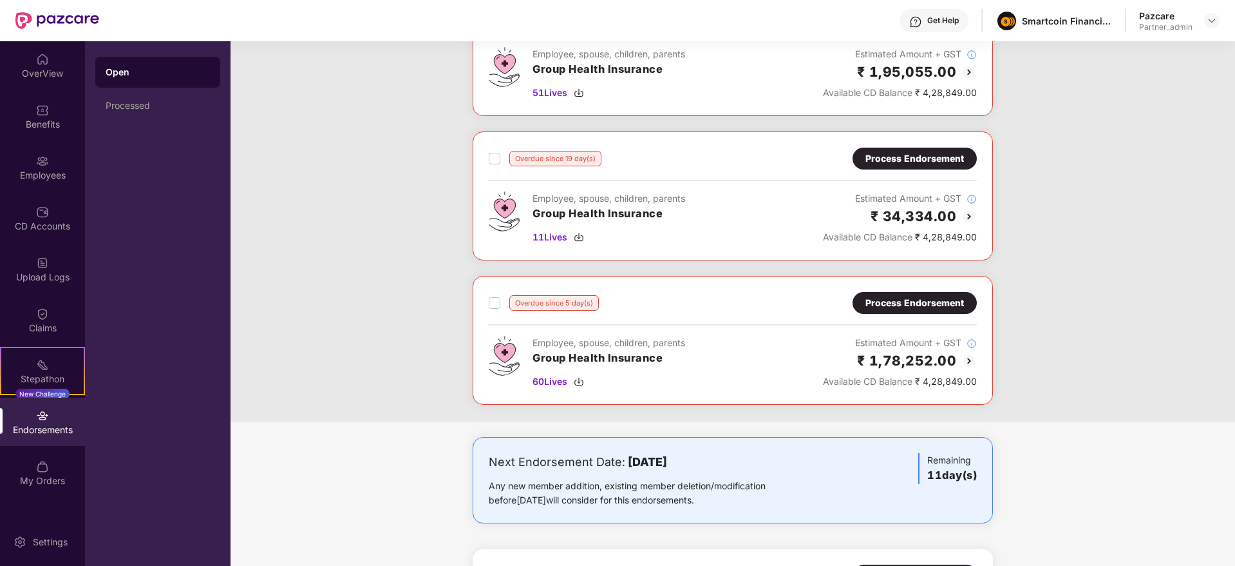
click at [893, 294] on div "Process Endorsement" at bounding box center [915, 303] width 124 height 22
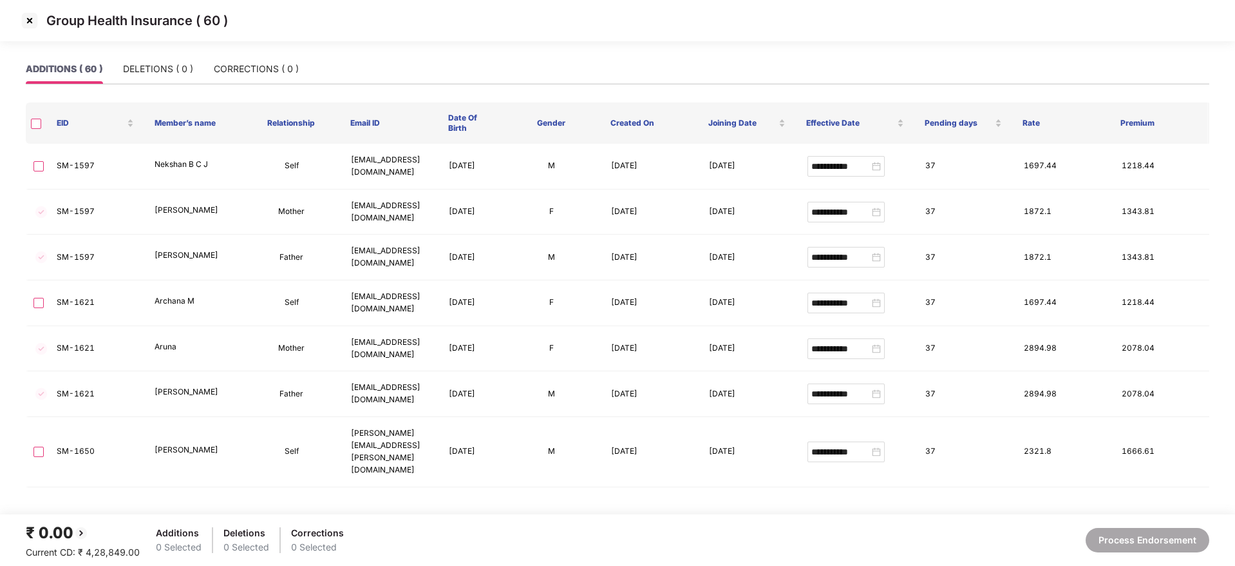
click at [32, 24] on img at bounding box center [29, 20] width 21 height 21
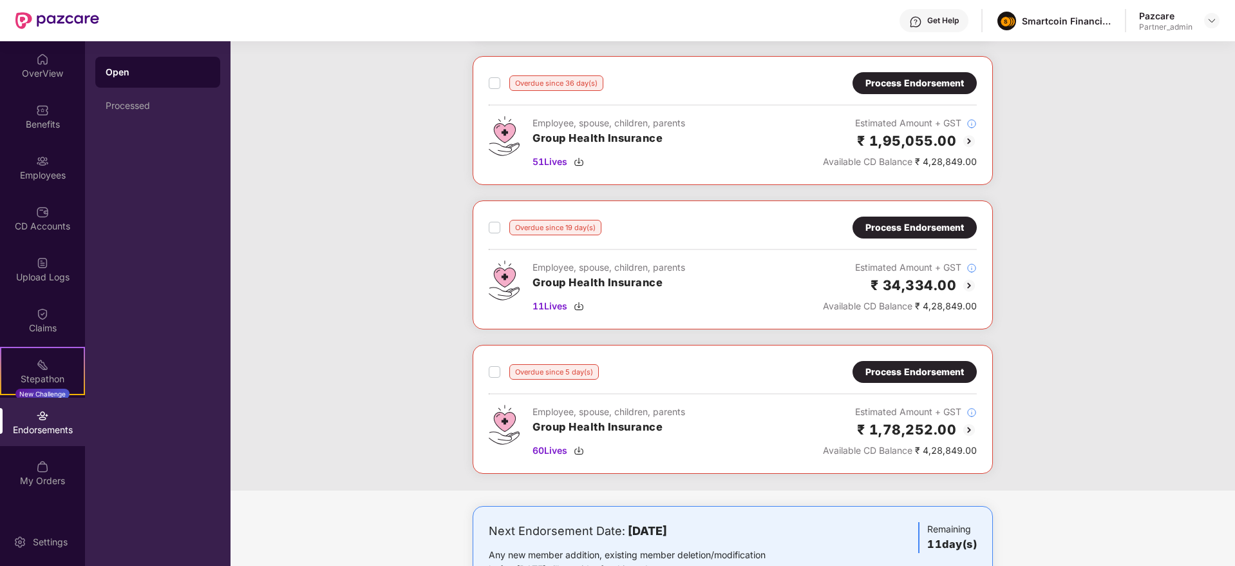
scroll to position [173, 0]
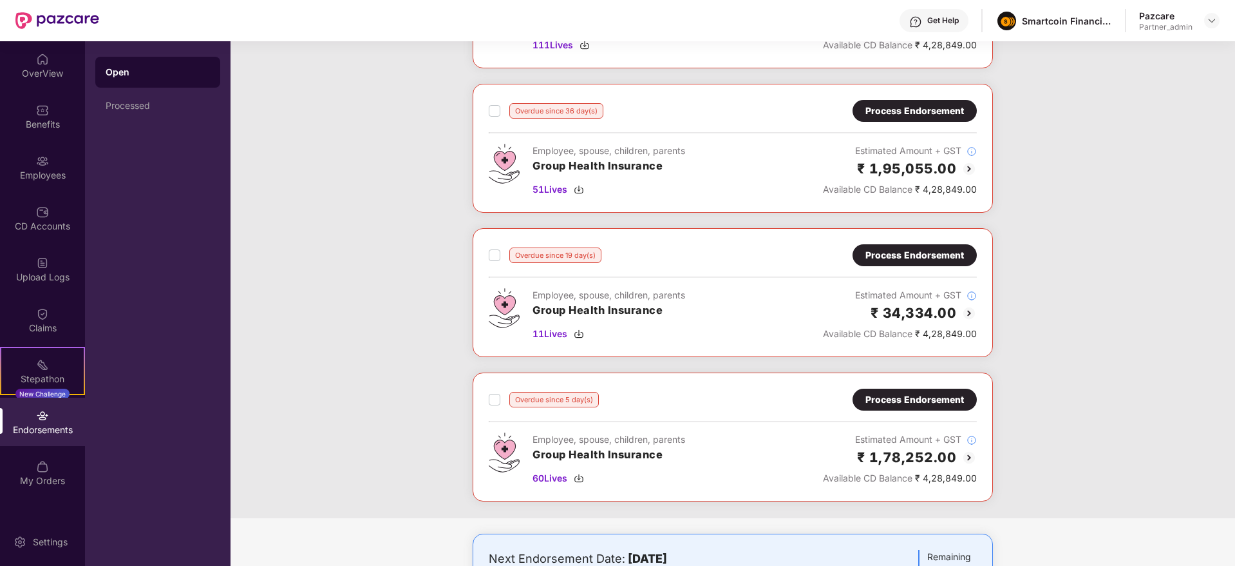
click at [902, 258] on div "Process Endorsement" at bounding box center [915, 255] width 99 height 14
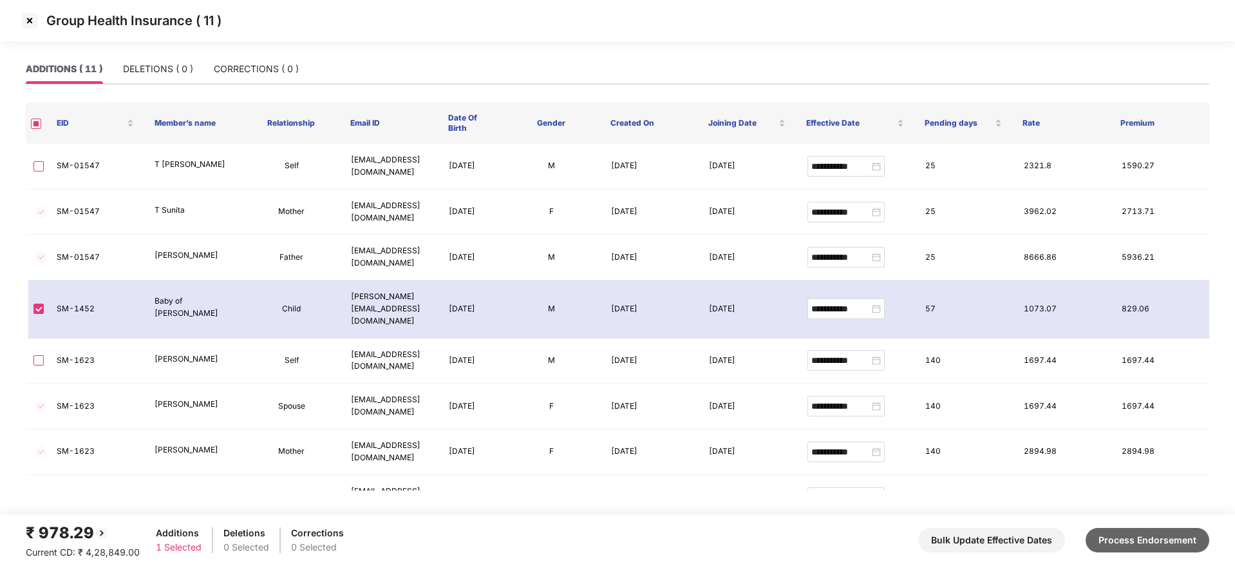
click at [1149, 540] on button "Process Endorsement" at bounding box center [1148, 540] width 124 height 24
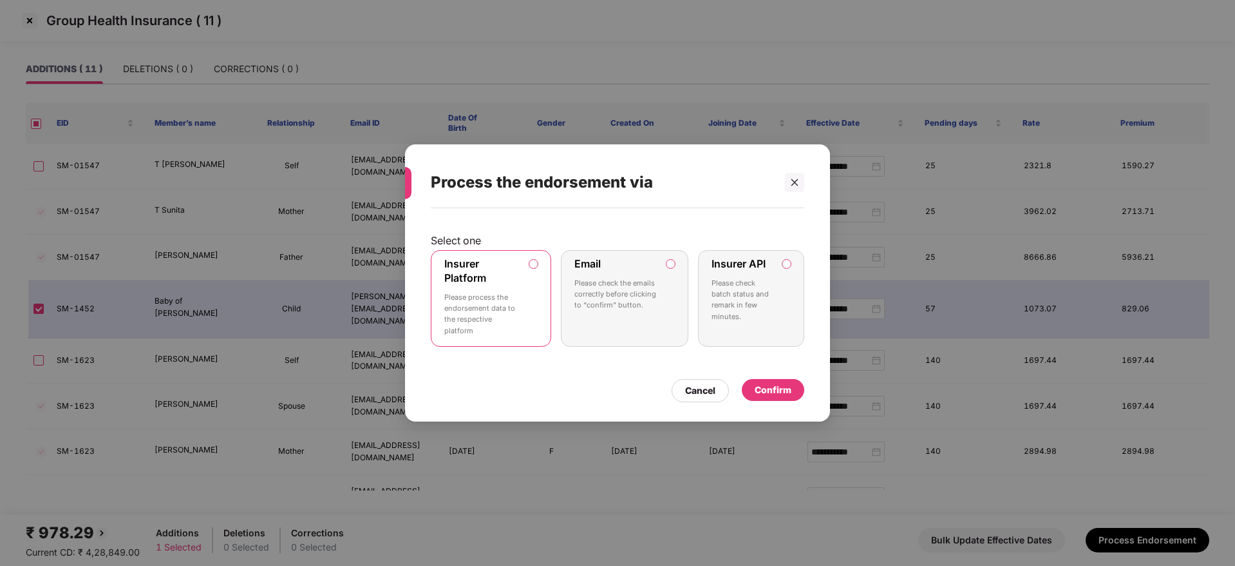
click at [784, 394] on div "Confirm" at bounding box center [773, 390] width 37 height 14
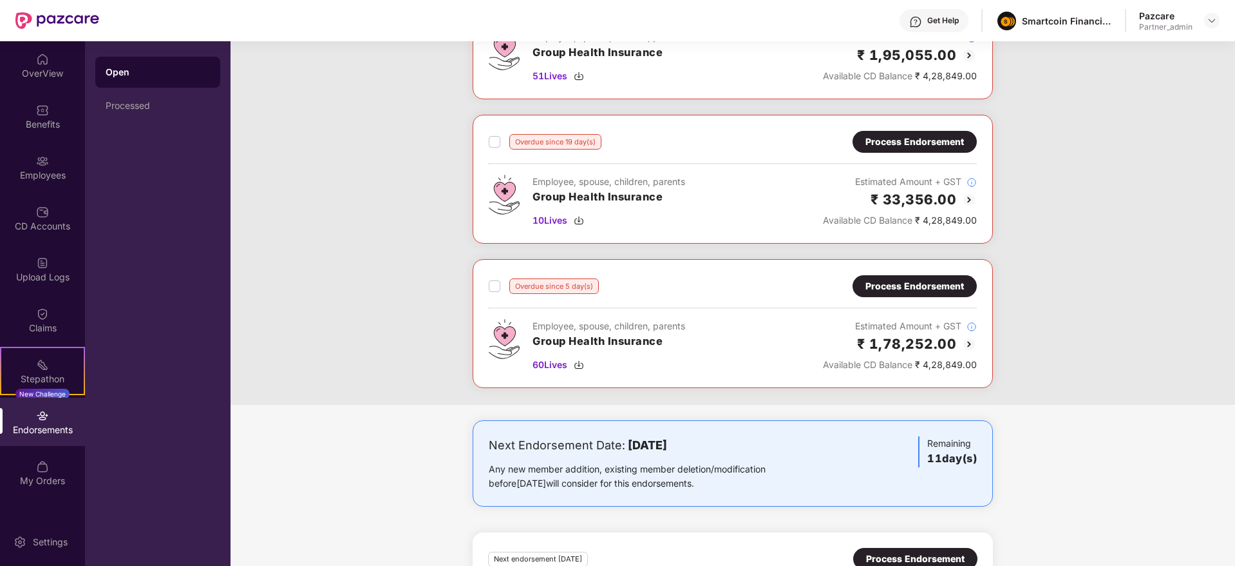
scroll to position [76, 0]
